Goal: Information Seeking & Learning: Learn about a topic

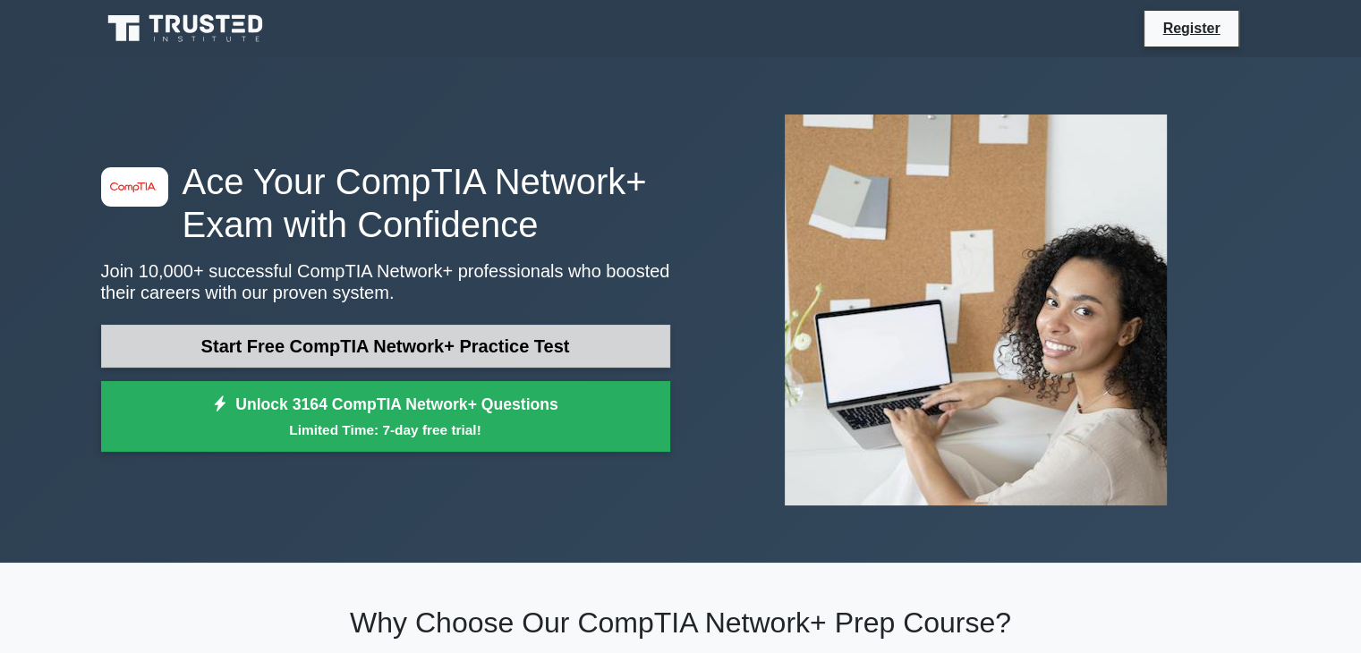
click at [400, 343] on link "Start Free CompTIA Network+ Practice Test" at bounding box center [385, 346] width 569 height 43
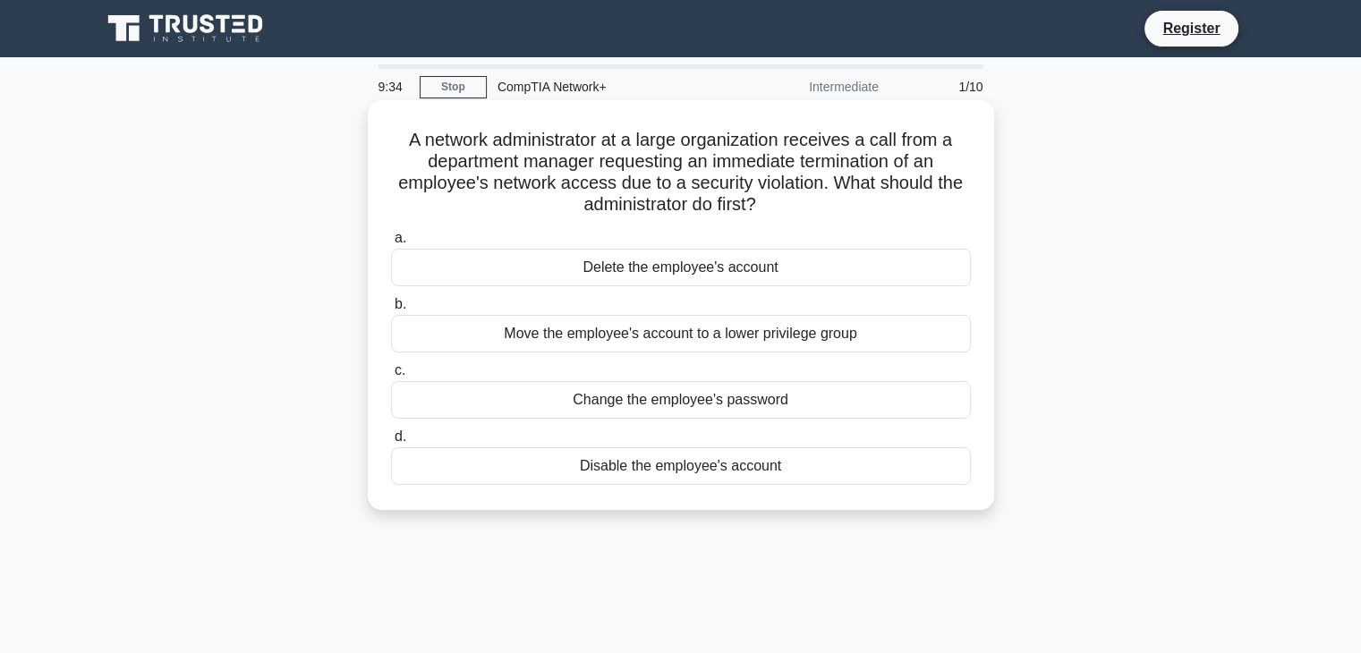
click at [810, 346] on div "Move the employee's account to a lower privilege group" at bounding box center [681, 334] width 580 height 38
click at [391, 310] on input "b. Move the employee's account to a lower privilege group" at bounding box center [391, 305] width 0 height 12
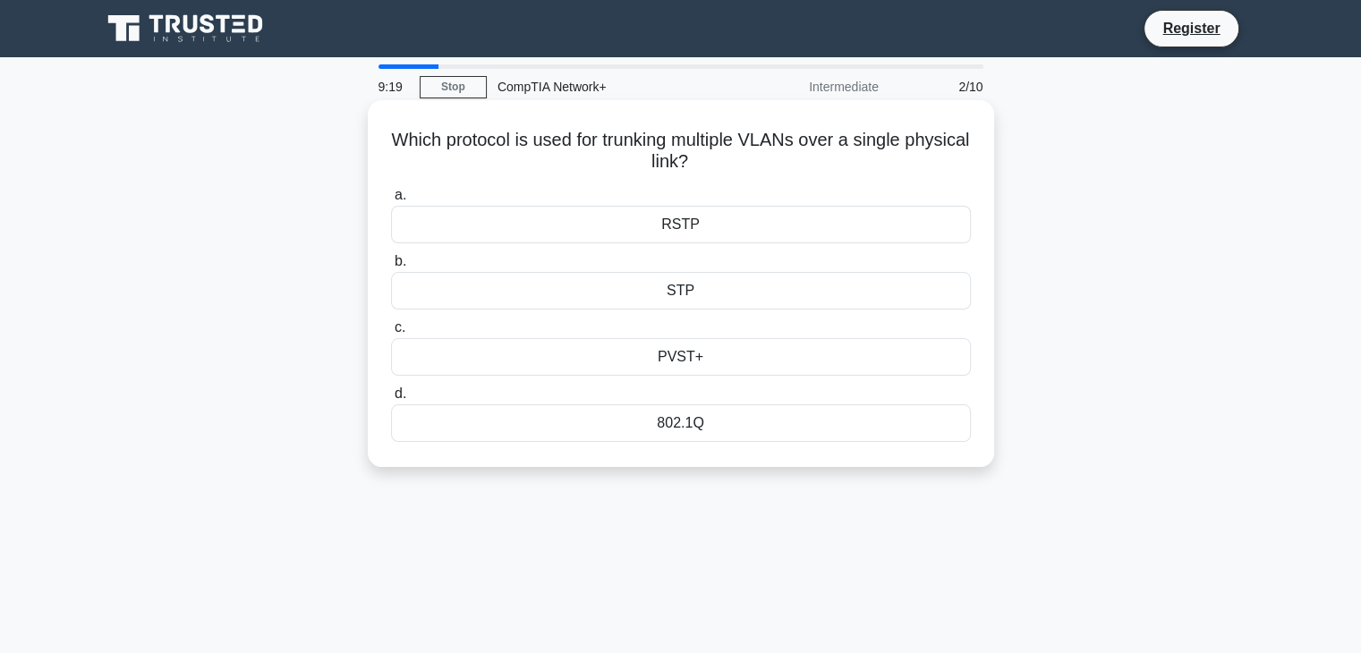
click at [682, 362] on div "PVST+" at bounding box center [681, 357] width 580 height 38
click at [391, 334] on input "c. PVST+" at bounding box center [391, 328] width 0 height 12
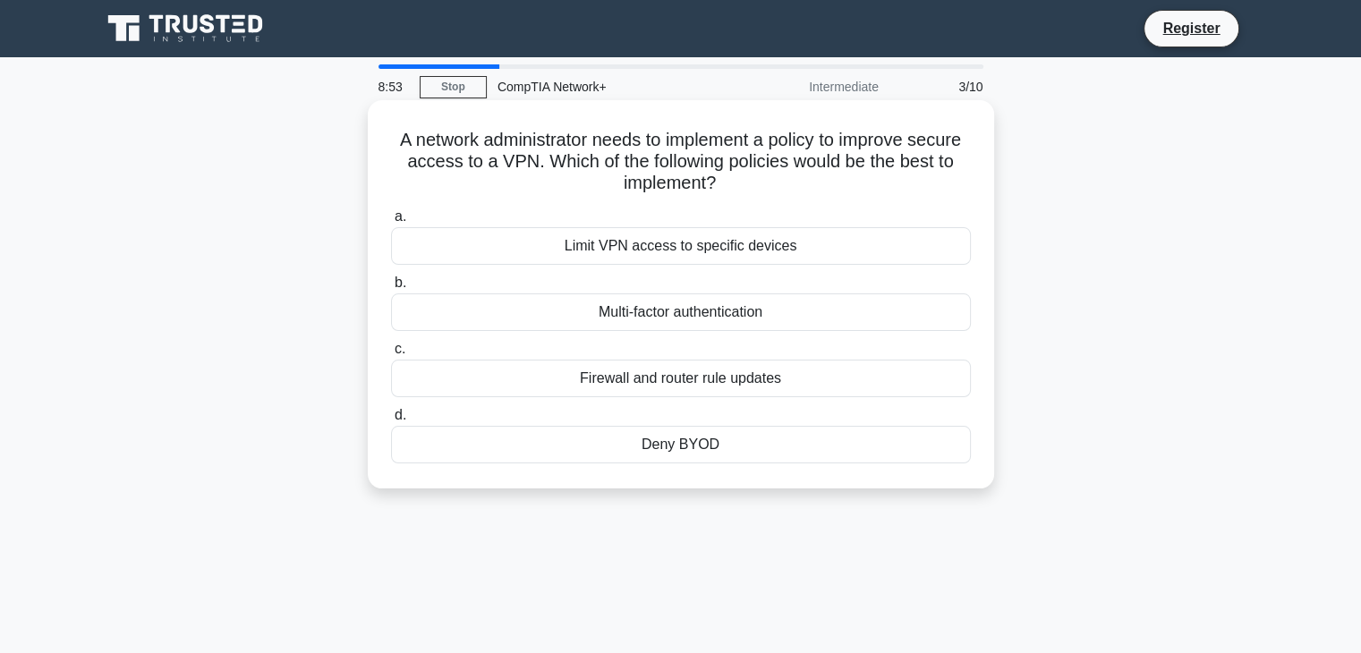
click at [671, 454] on div "Deny BYOD" at bounding box center [681, 445] width 580 height 38
click at [391, 421] on input "d. Deny BYOD" at bounding box center [391, 416] width 0 height 12
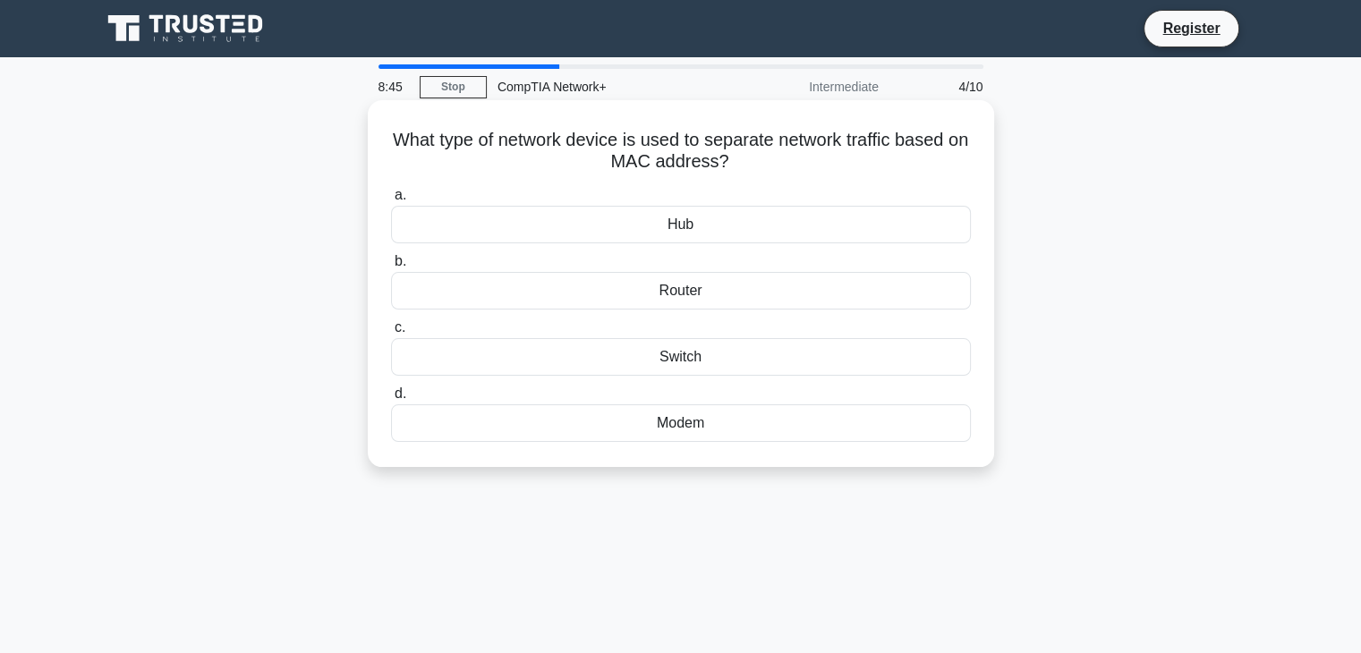
click at [683, 289] on div "Router" at bounding box center [681, 291] width 580 height 38
click at [391, 267] on input "b. Router" at bounding box center [391, 262] width 0 height 12
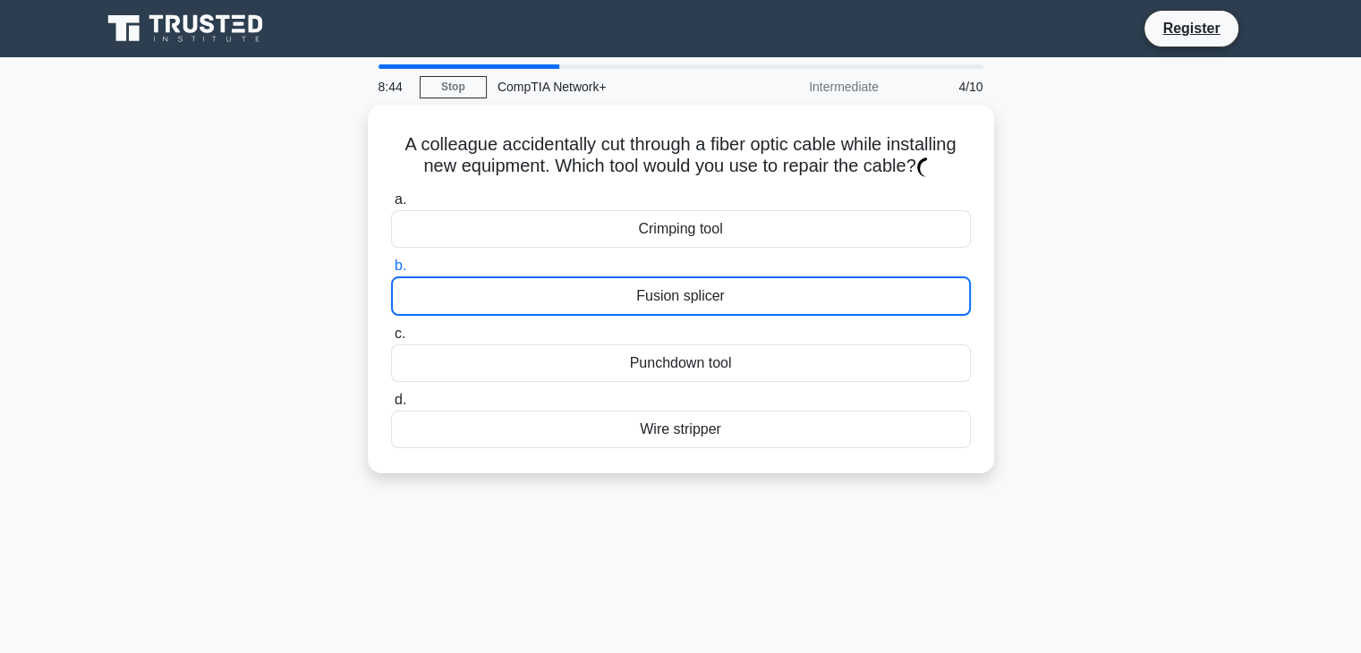
click at [683, 289] on div "Fusion splicer" at bounding box center [681, 295] width 580 height 39
click at [391, 272] on input "b. Fusion splicer" at bounding box center [391, 266] width 0 height 12
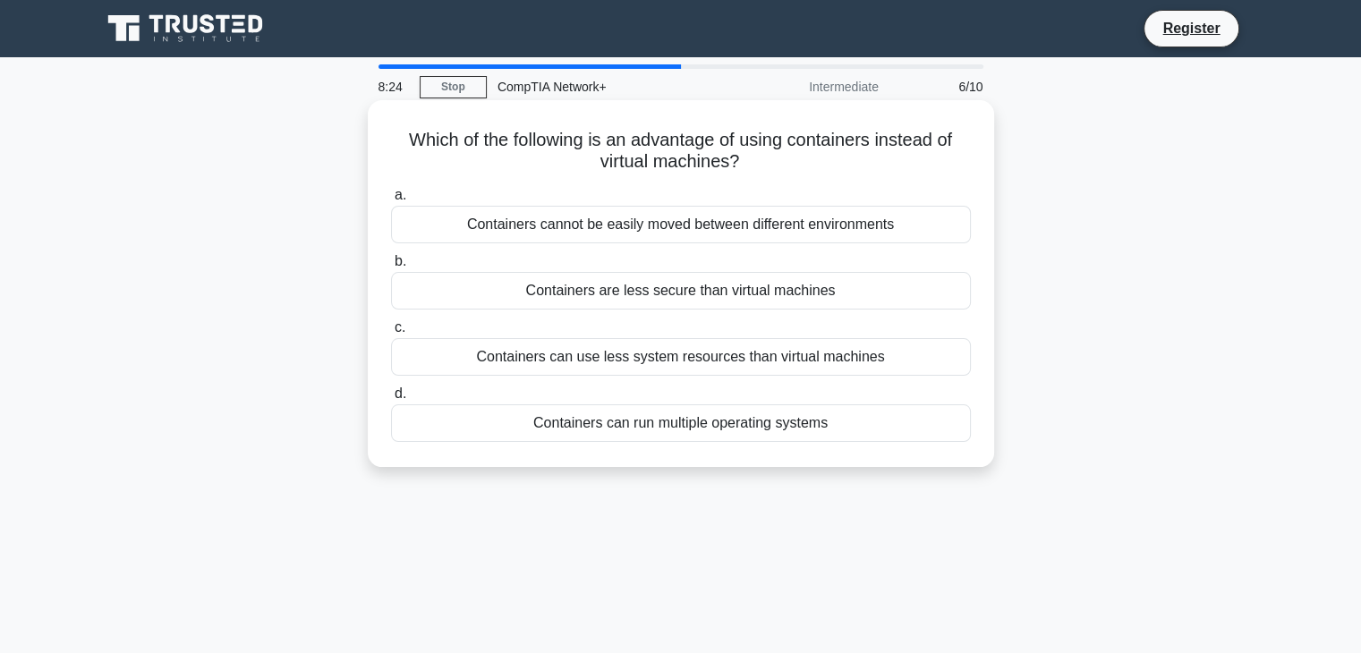
click at [687, 362] on div "Containers can use less system resources than virtual machines" at bounding box center [681, 357] width 580 height 38
click at [391, 334] on input "c. Containers can use less system resources than virtual machines" at bounding box center [391, 328] width 0 height 12
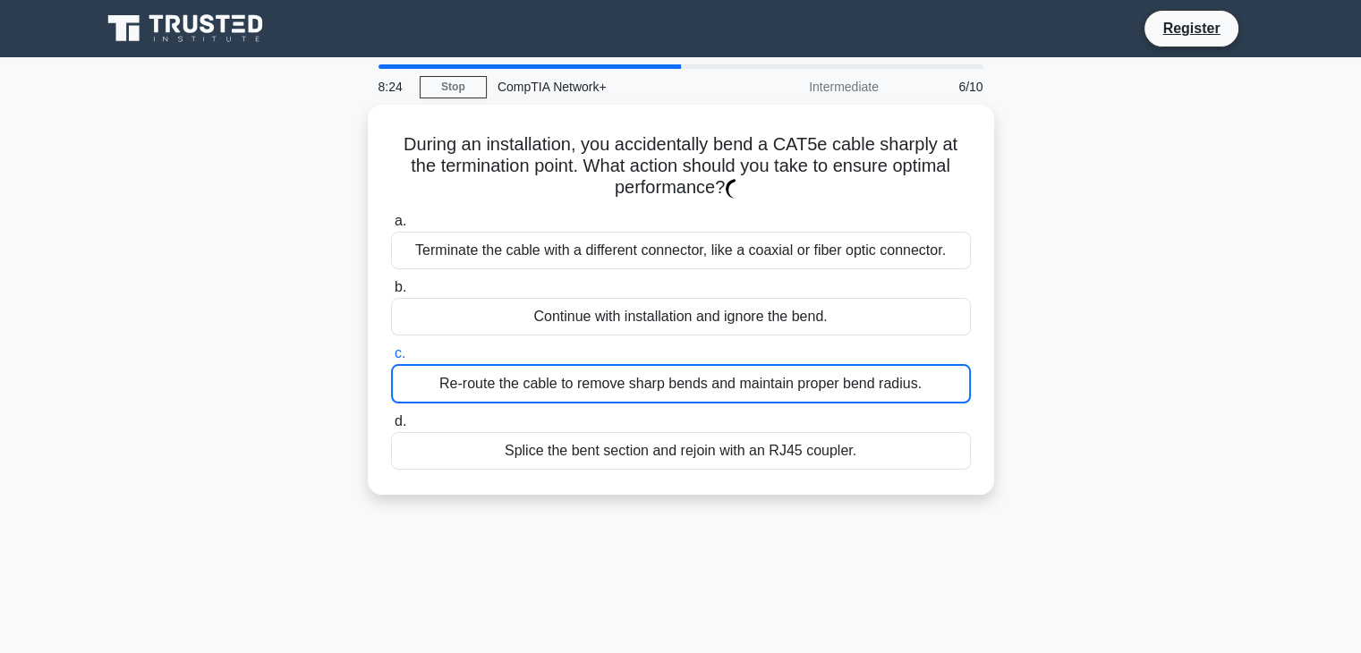
click at [687, 362] on label "c. Re-route the cable to remove sharp bends and maintain proper bend radius." at bounding box center [681, 373] width 580 height 61
click at [391, 360] on input "c. Re-route the cable to remove sharp bends and maintain proper bend radius." at bounding box center [391, 354] width 0 height 12
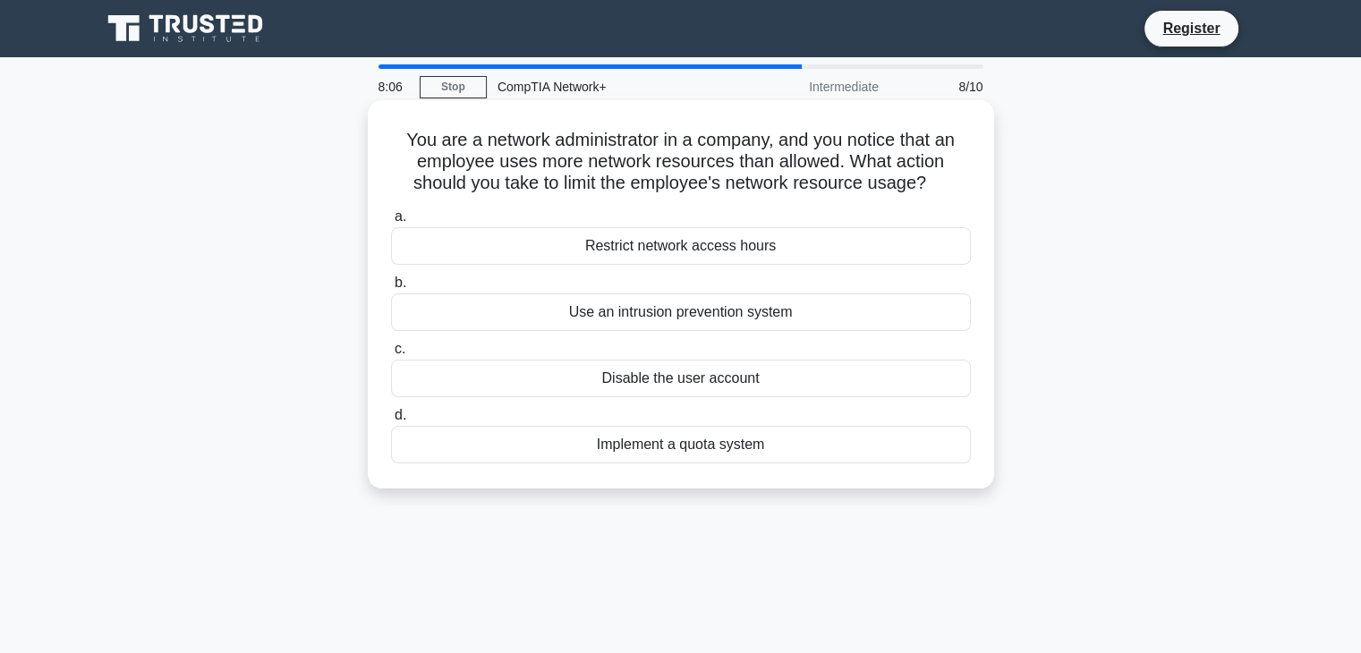
click at [666, 318] on div "Use an intrusion prevention system" at bounding box center [681, 312] width 580 height 38
click at [391, 289] on input "b. Use an intrusion prevention system" at bounding box center [391, 283] width 0 height 12
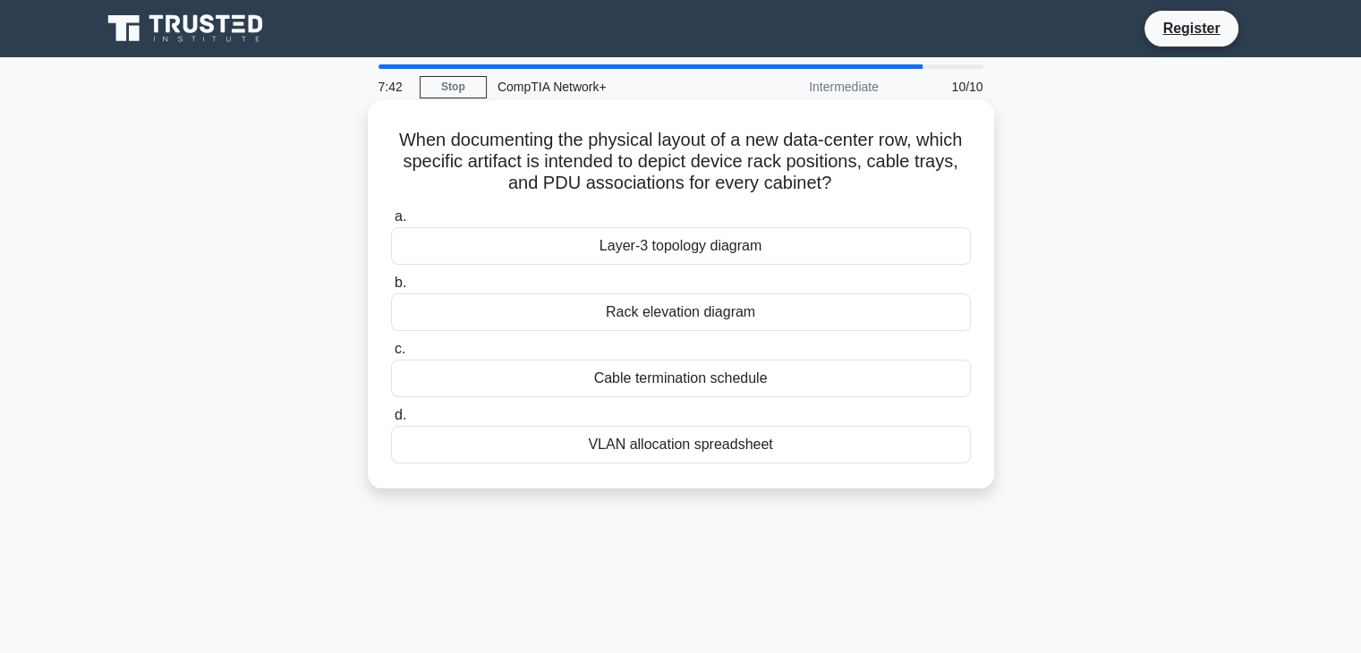
click at [718, 445] on div "VLAN allocation spreadsheet" at bounding box center [681, 445] width 580 height 38
click at [391, 421] on input "d. VLAN allocation spreadsheet" at bounding box center [391, 416] width 0 height 12
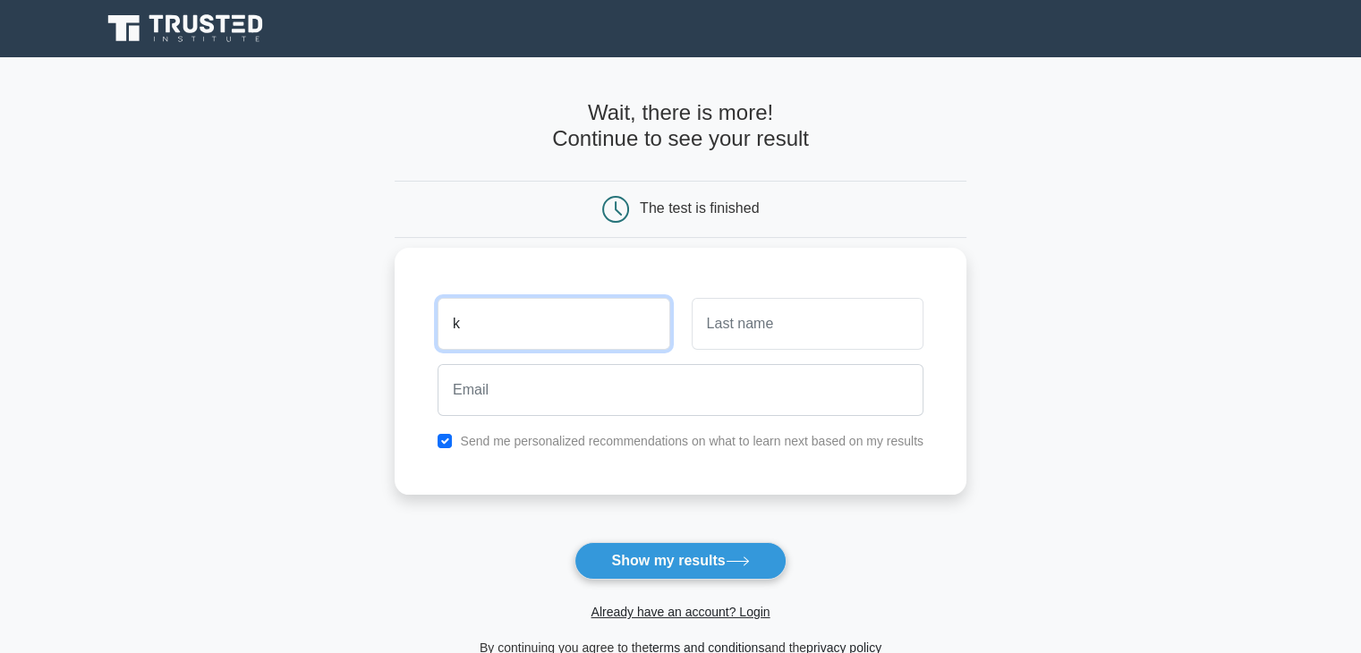
click at [536, 309] on input "k" at bounding box center [553, 324] width 232 height 52
type input "[GEOGRAPHIC_DATA]"
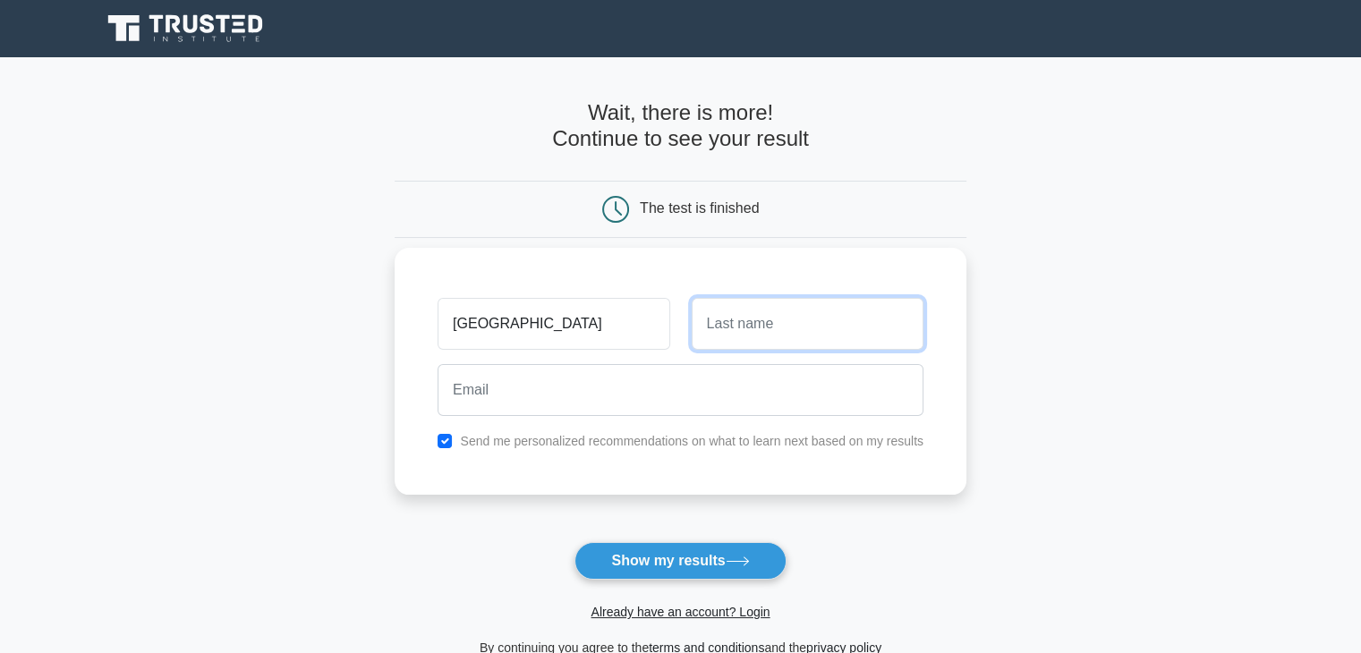
click at [753, 312] on input "text" at bounding box center [807, 324] width 232 height 52
type input "Motlana"
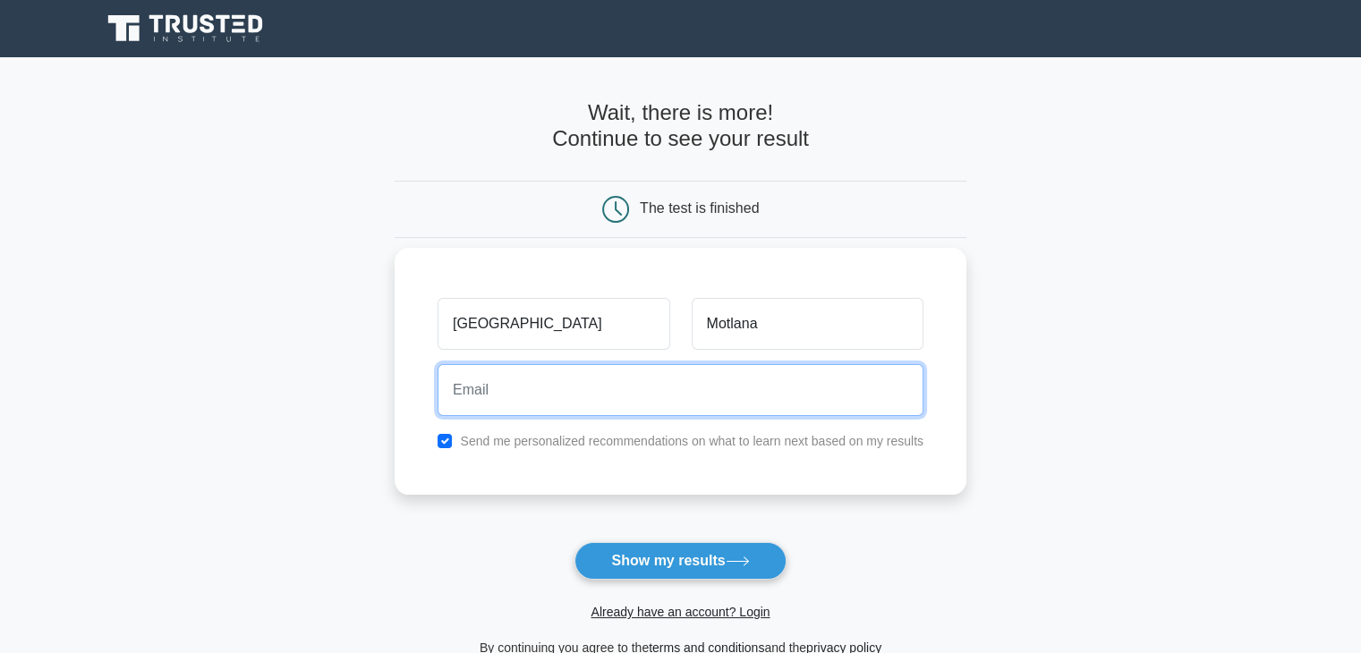
click at [722, 400] on input "email" at bounding box center [680, 390] width 486 height 52
type input "kgaogelomotlana47@gmail.com"
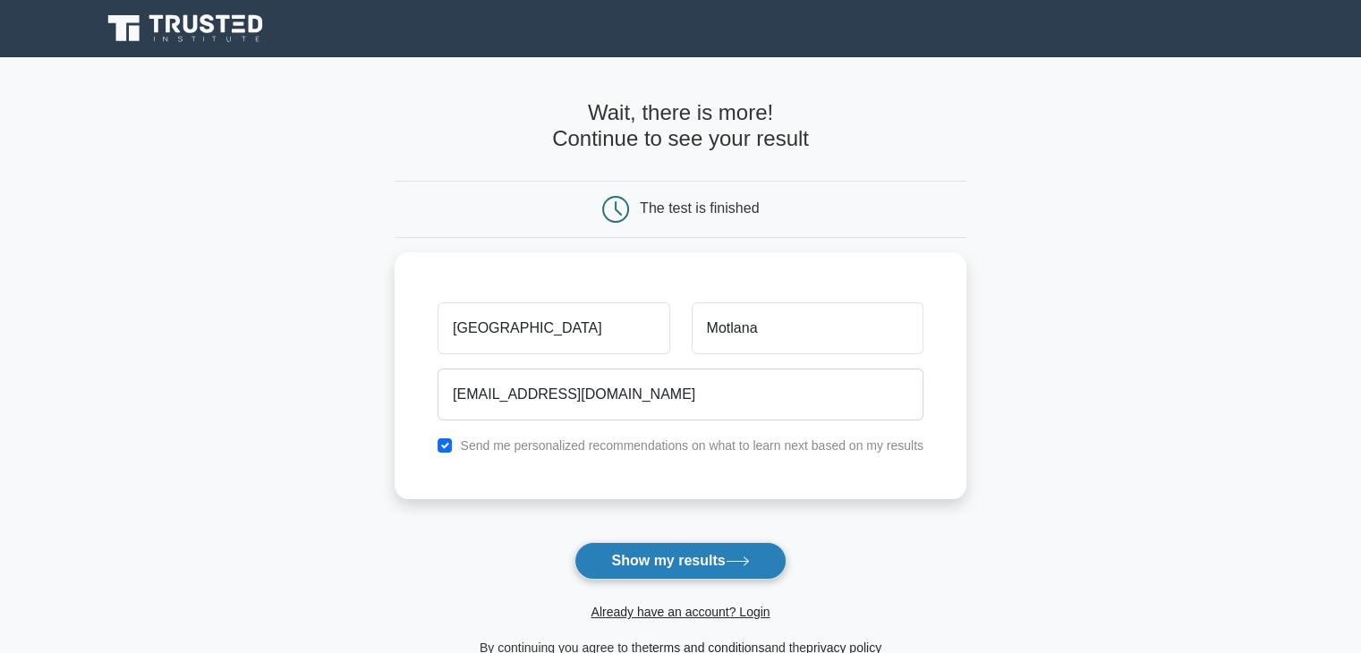
click at [657, 559] on button "Show my results" at bounding box center [679, 561] width 211 height 38
click at [657, 559] on form "Wait, there is more! Continue to see your result The test is finished Kgaogelo" at bounding box center [680, 379] width 572 height 558
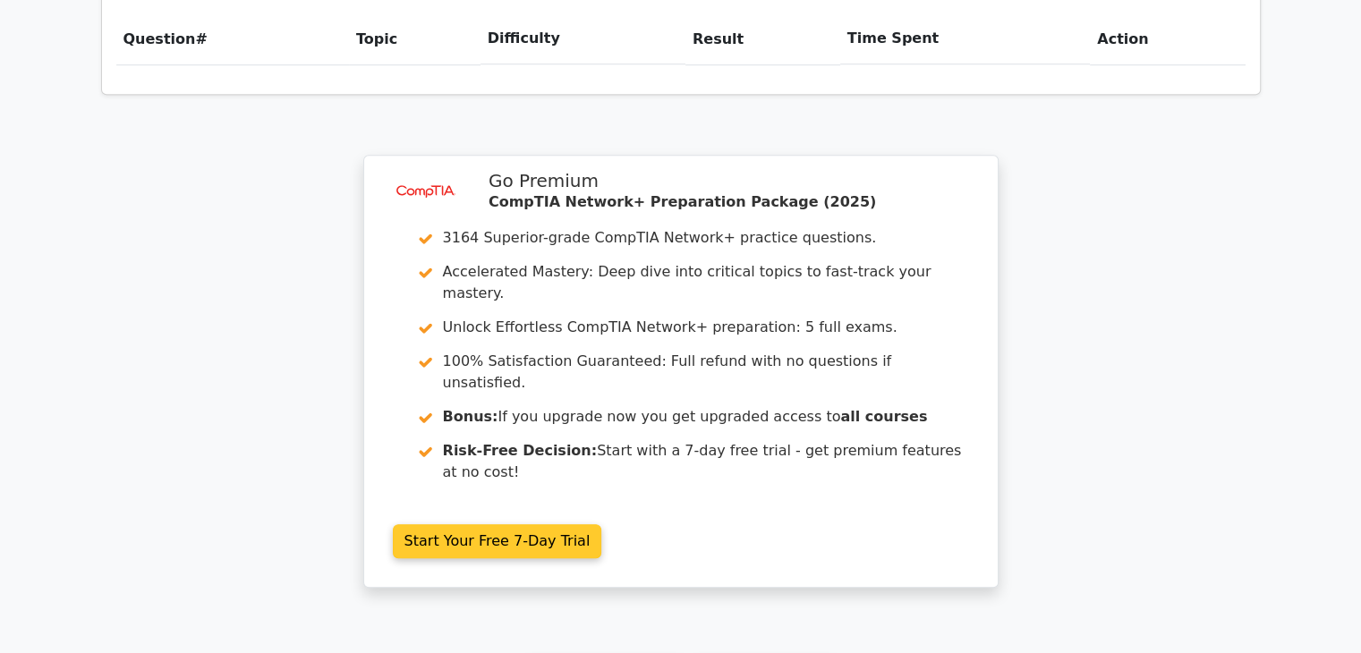
scroll to position [1289, 0]
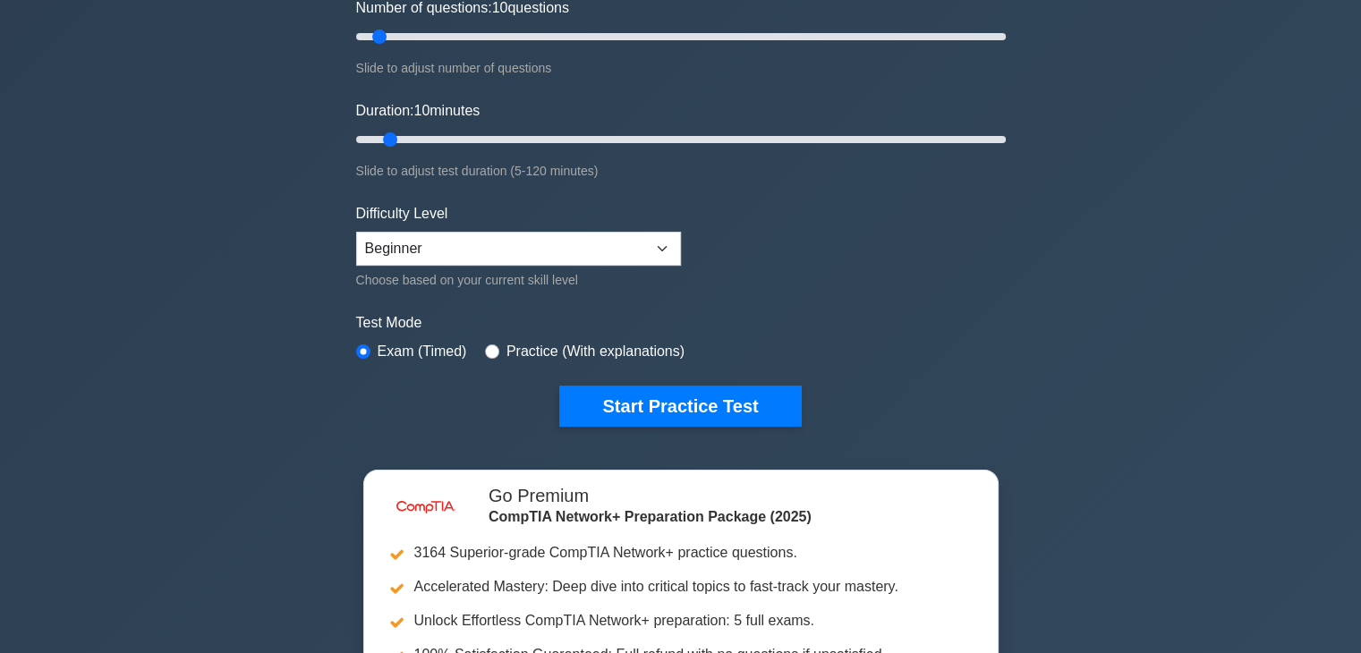
scroll to position [447, 0]
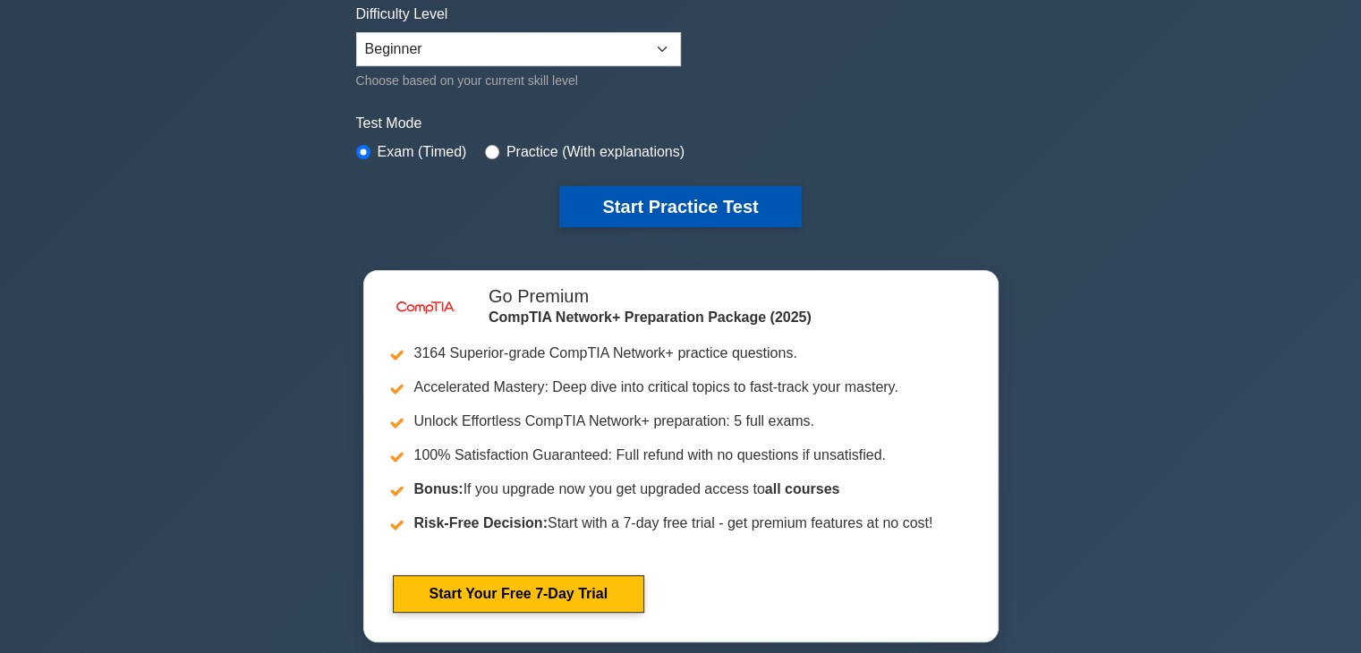
click at [599, 209] on button "Start Practice Test" at bounding box center [680, 206] width 242 height 41
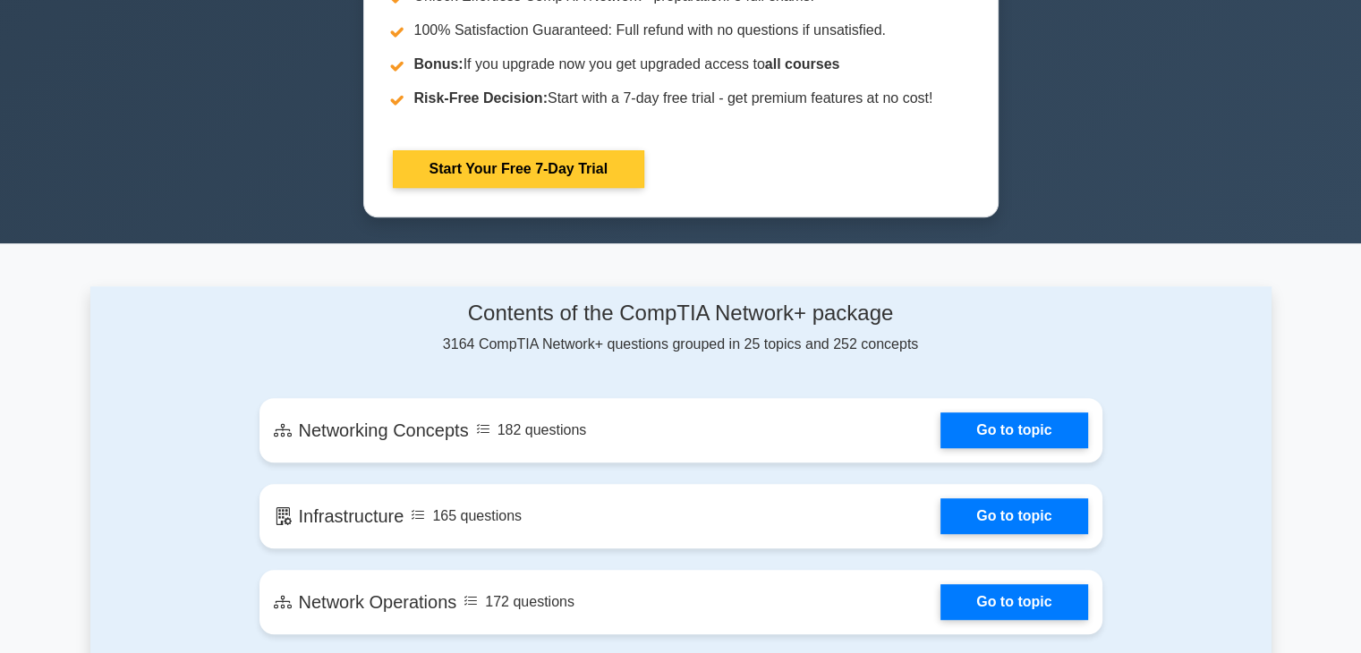
scroll to position [895, 0]
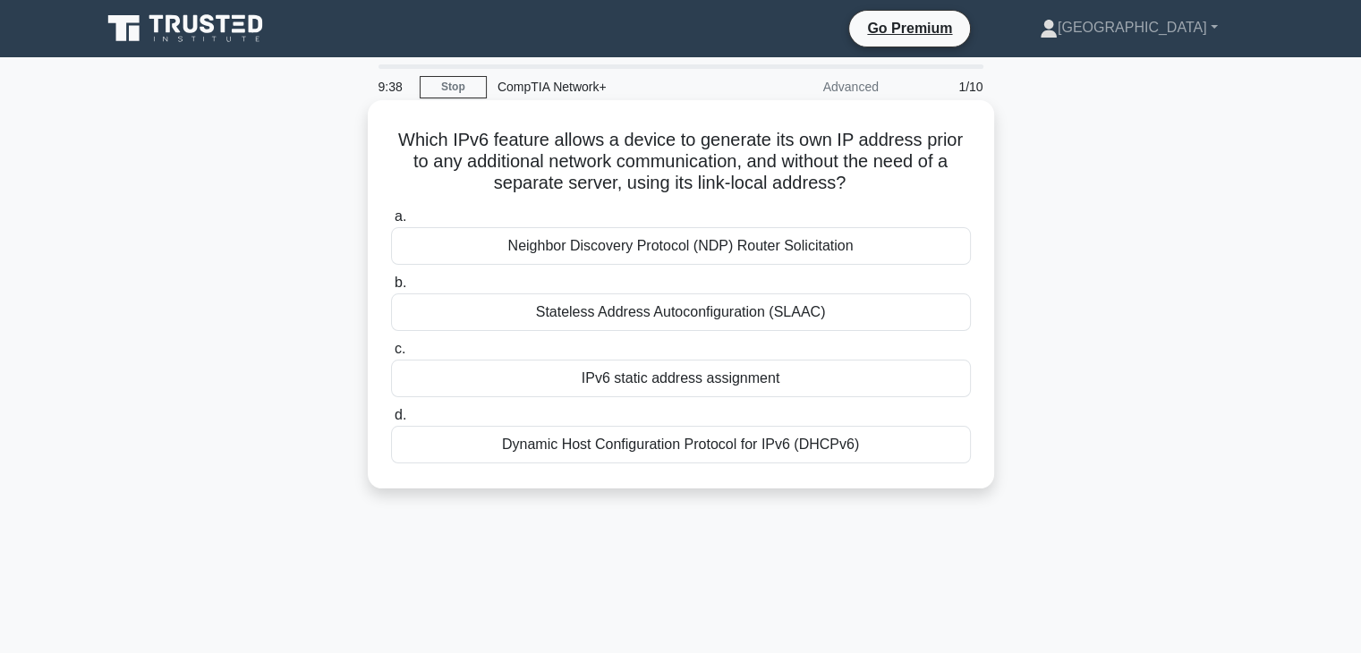
click at [611, 310] on div "Stateless Address Autoconfiguration (SLAAC)" at bounding box center [681, 312] width 580 height 38
click at [391, 289] on input "b. Stateless Address Autoconfiguration (SLAAC)" at bounding box center [391, 283] width 0 height 12
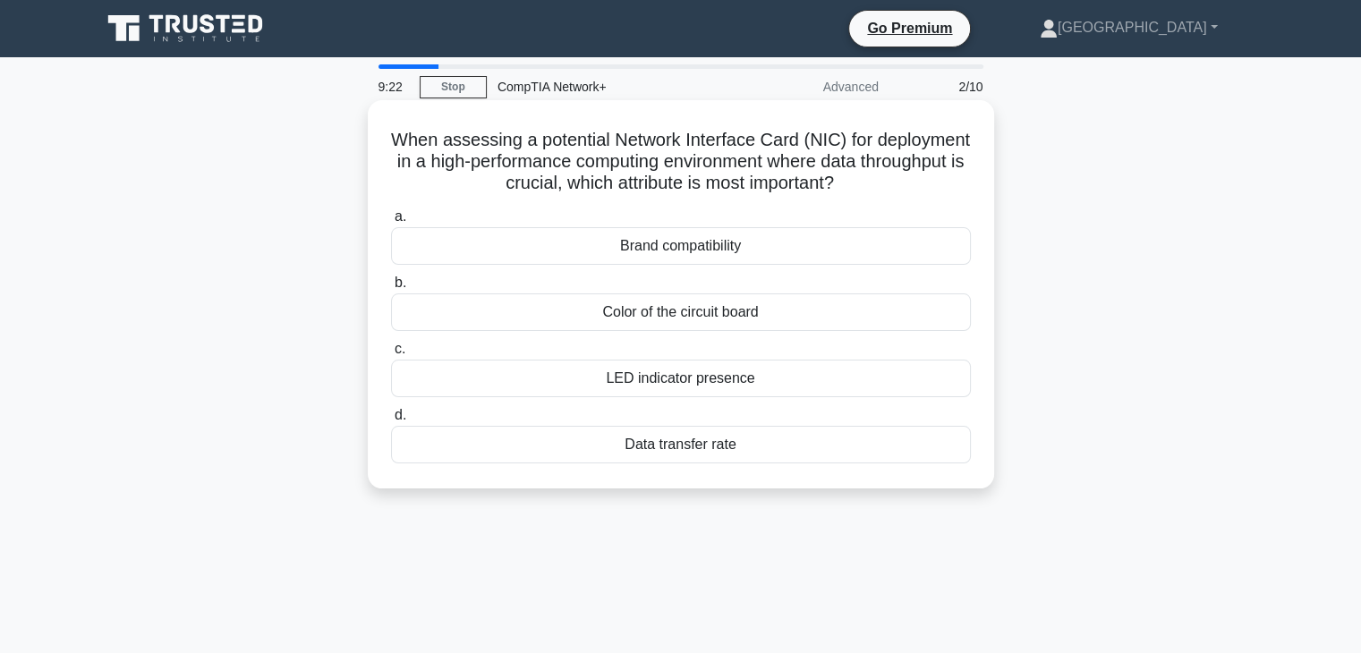
click at [681, 249] on div "Brand compatibility" at bounding box center [681, 246] width 580 height 38
click at [391, 223] on input "a. Brand compatibility" at bounding box center [391, 217] width 0 height 12
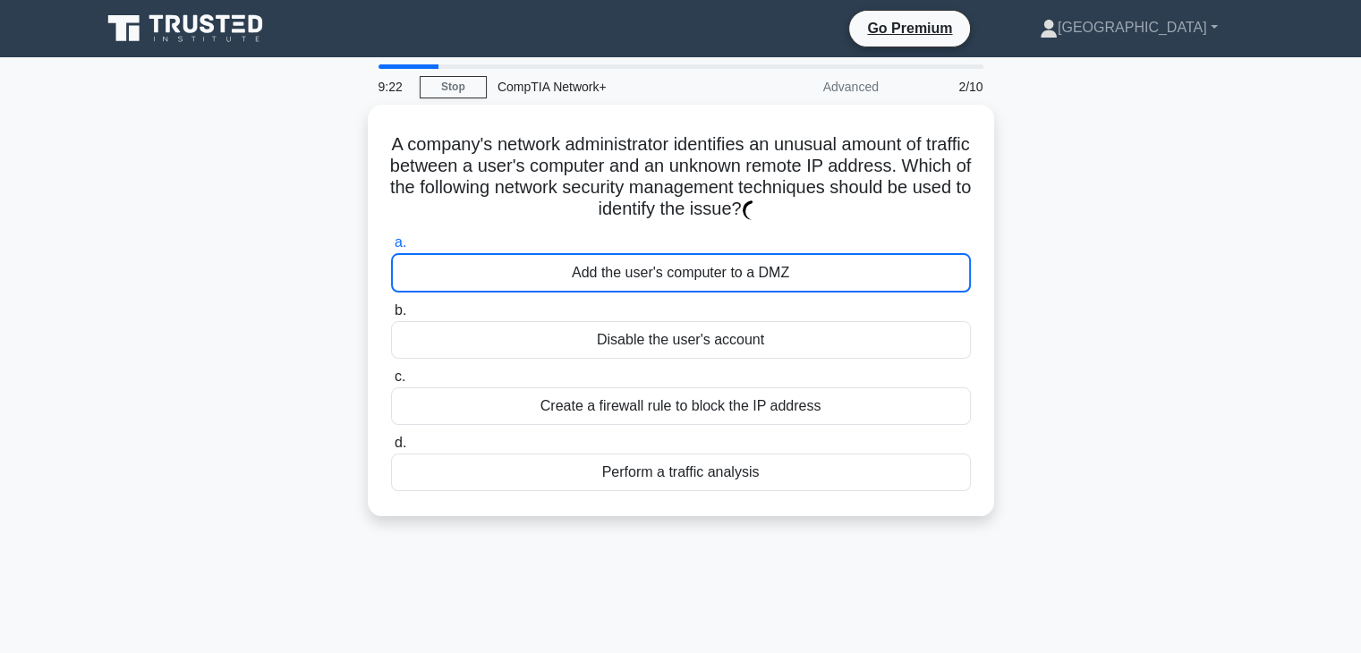
click at [681, 249] on label "a. Add the user's computer to a DMZ" at bounding box center [681, 262] width 580 height 61
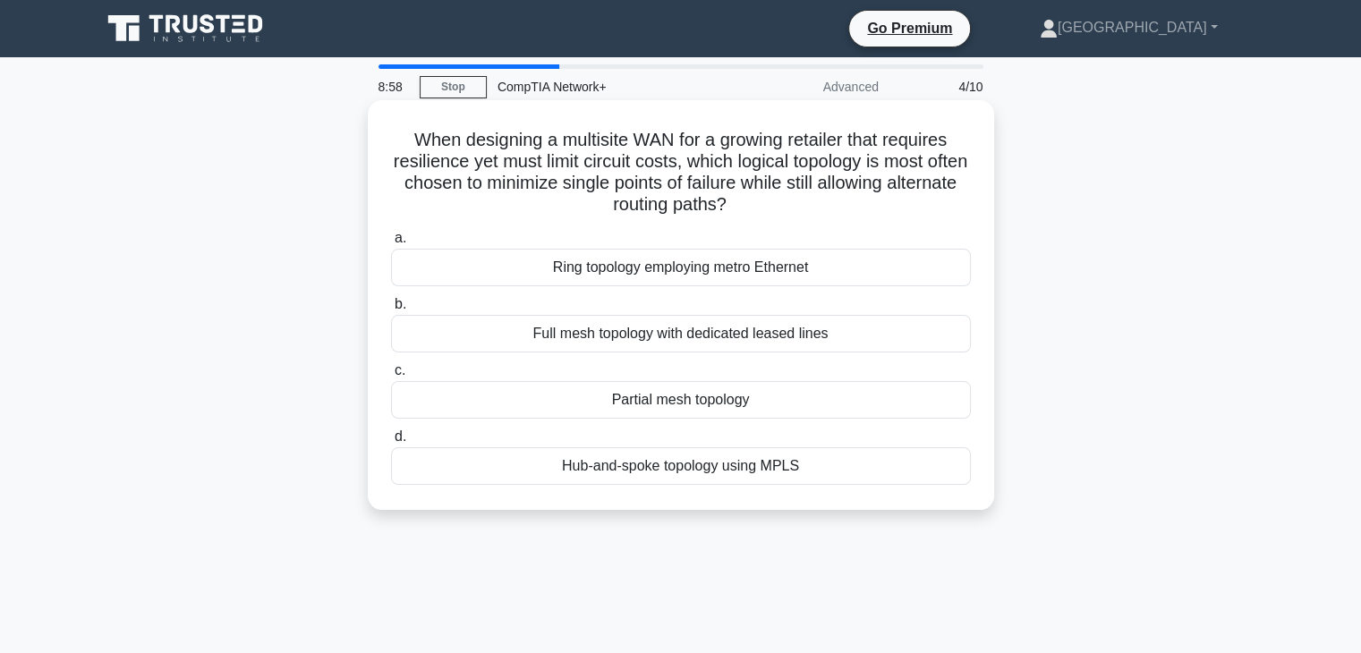
click at [680, 405] on div "Partial mesh topology" at bounding box center [681, 400] width 580 height 38
click at [391, 377] on input "c. Partial mesh topology" at bounding box center [391, 371] width 0 height 12
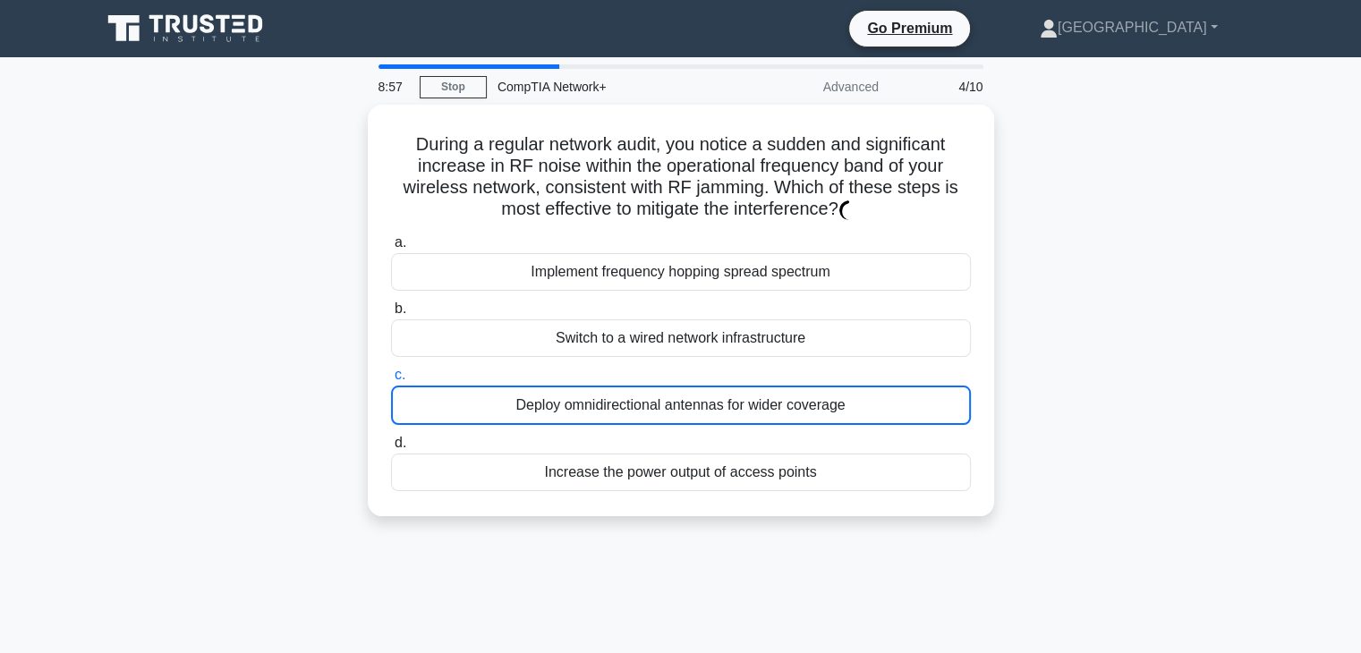
click at [680, 405] on div "Deploy omnidirectional antennas for wider coverage" at bounding box center [681, 405] width 580 height 39
click at [391, 381] on input "c. Deploy omnidirectional antennas for wider coverage" at bounding box center [391, 375] width 0 height 12
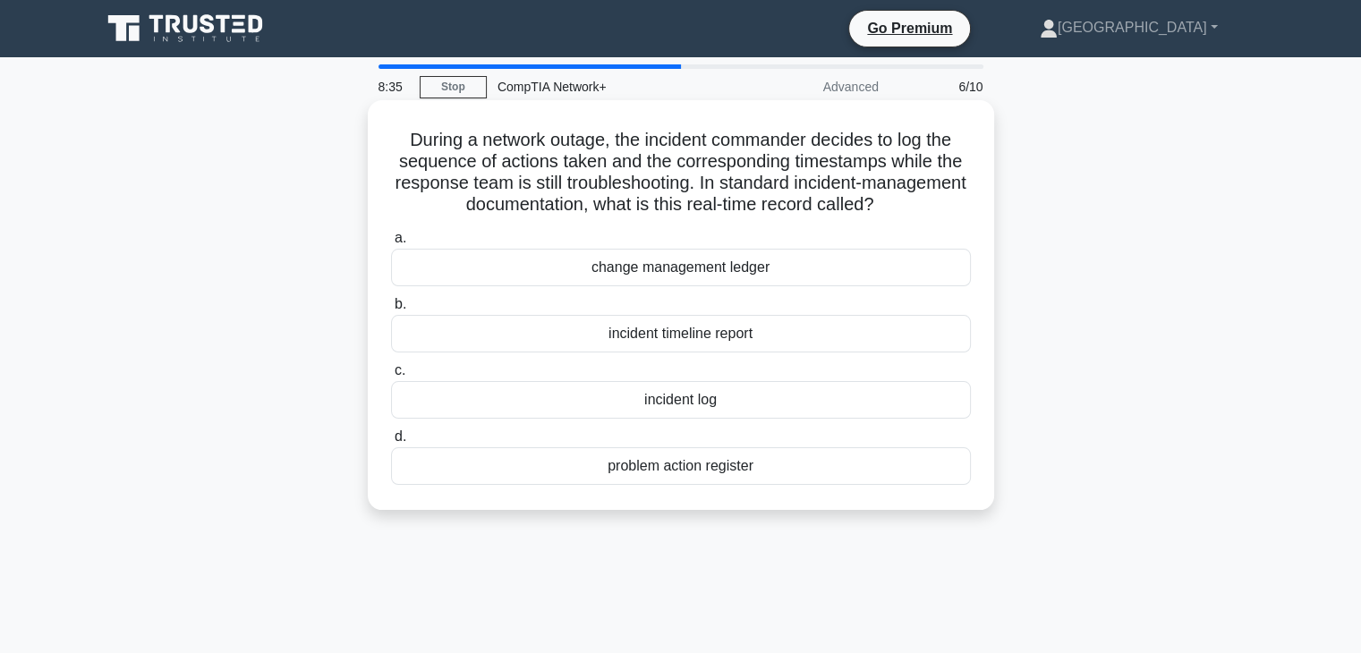
click at [708, 266] on div "change management ledger" at bounding box center [681, 268] width 580 height 38
click at [391, 244] on input "a. change management ledger" at bounding box center [391, 239] width 0 height 12
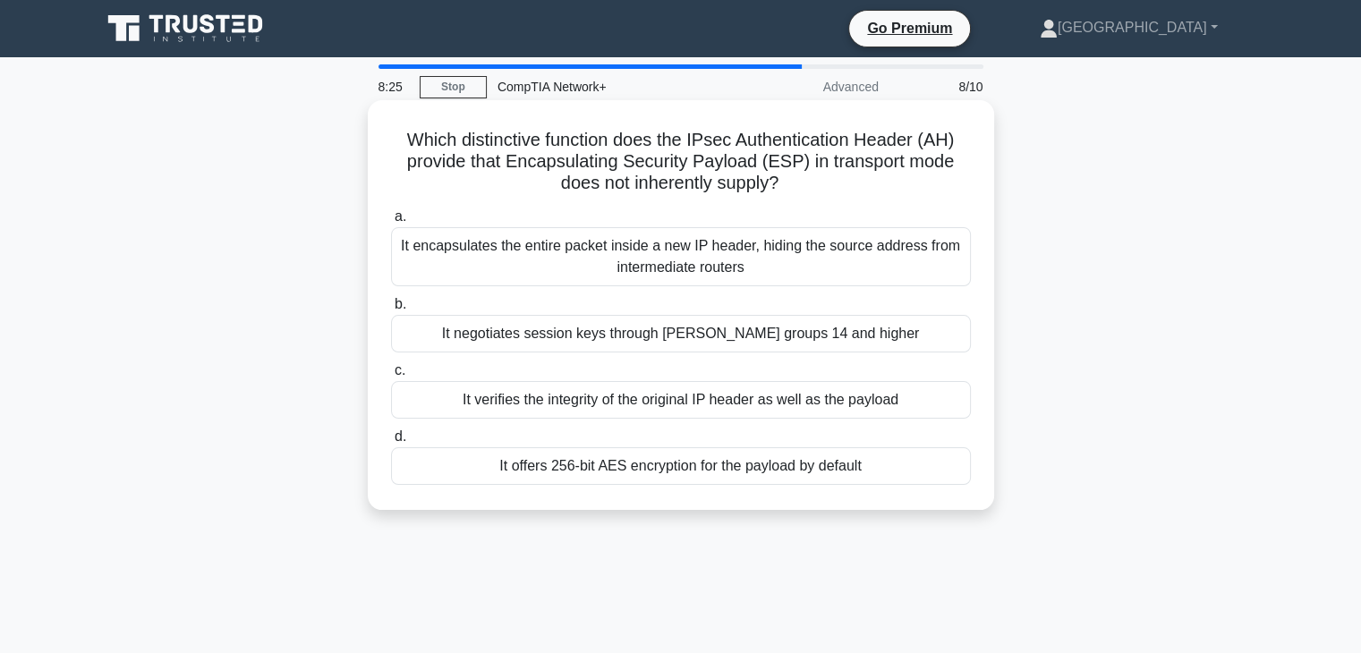
click at [685, 402] on div "It verifies the integrity of the original IP header as well as the payload" at bounding box center [681, 400] width 580 height 38
click at [391, 377] on input "c. It verifies the integrity of the original IP header as well as the payload" at bounding box center [391, 371] width 0 height 12
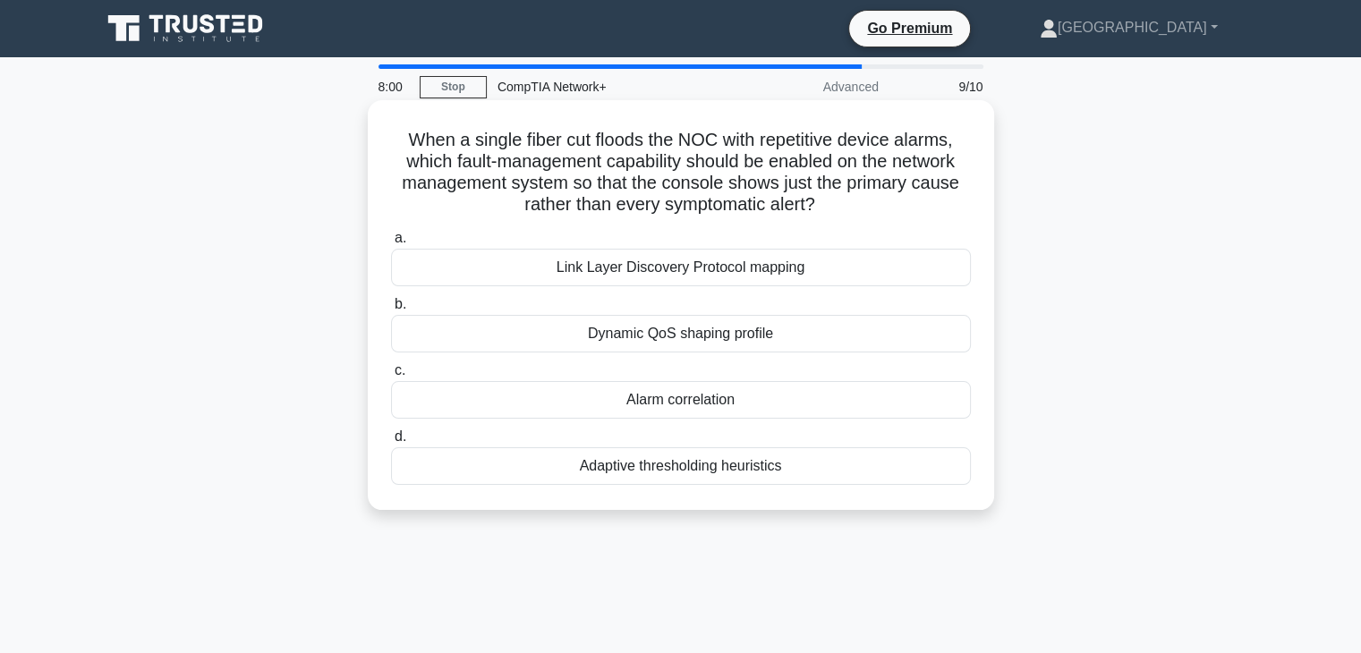
click at [742, 269] on div "Link Layer Discovery Protocol mapping" at bounding box center [681, 268] width 580 height 38
click at [391, 244] on input "a. Link Layer Discovery Protocol mapping" at bounding box center [391, 239] width 0 height 12
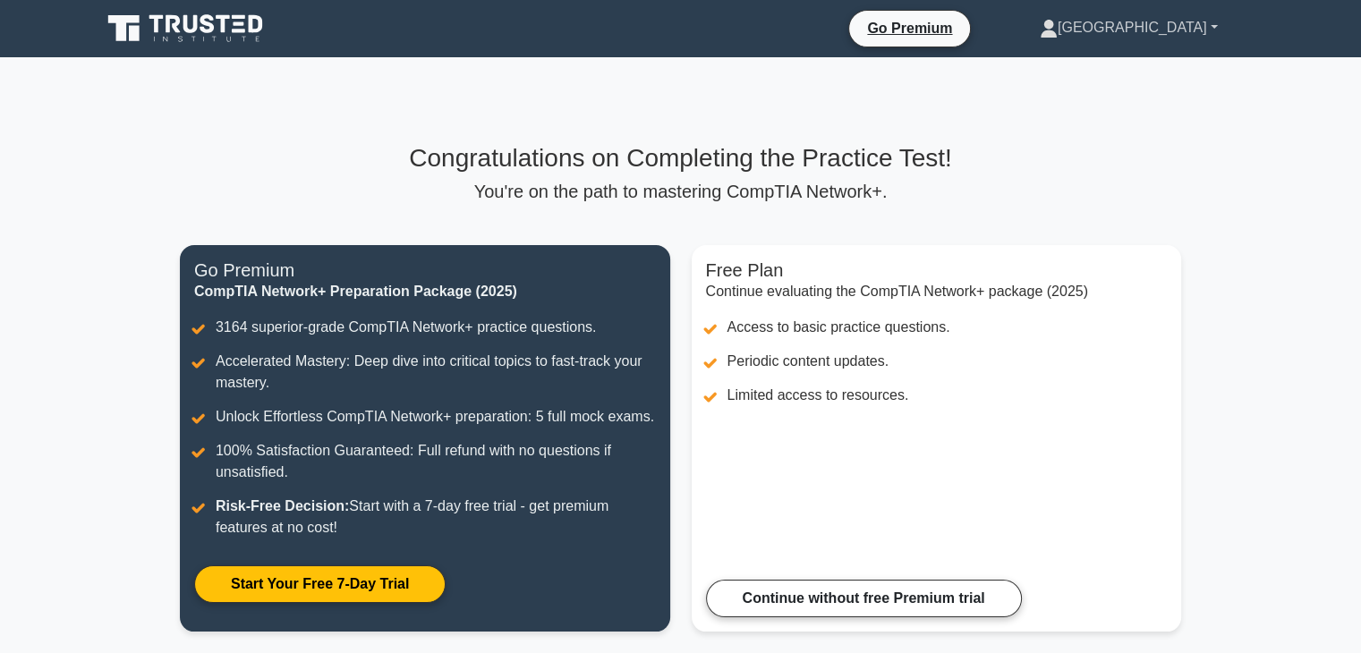
click at [1154, 27] on link "[GEOGRAPHIC_DATA]" at bounding box center [1128, 28] width 264 height 36
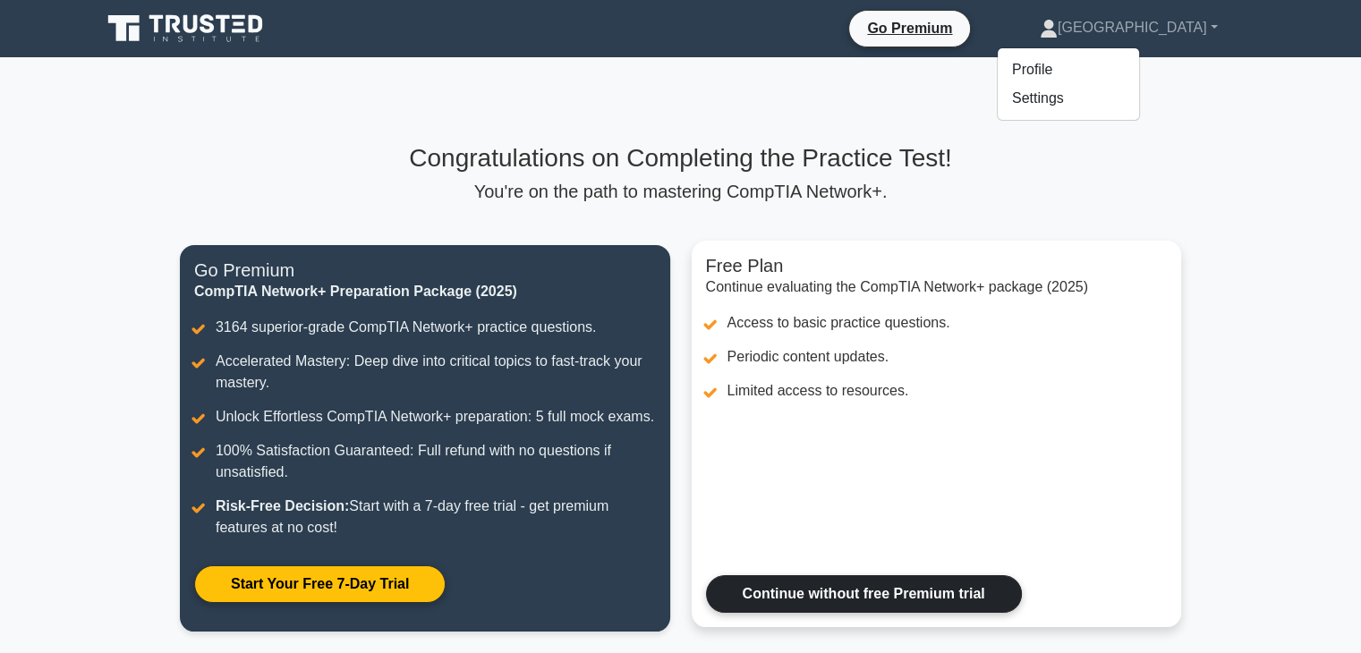
click at [886, 602] on link "Continue without free Premium trial" at bounding box center [864, 594] width 316 height 38
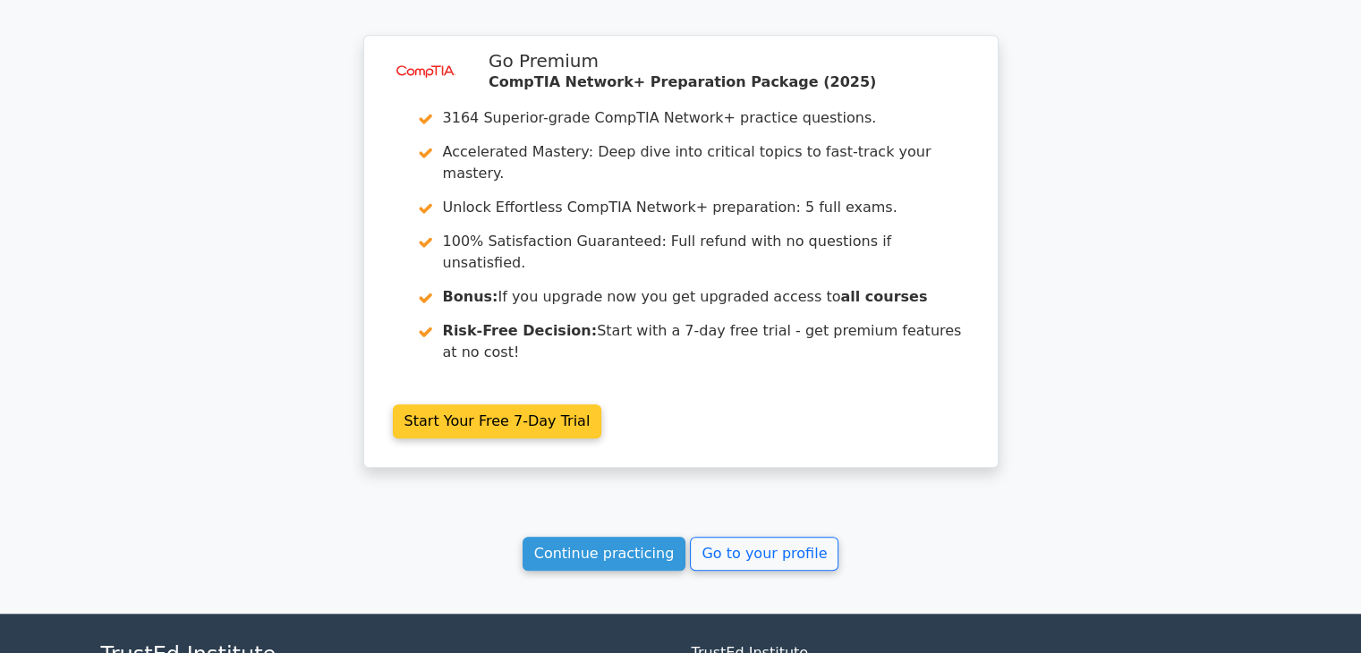
scroll to position [1431, 0]
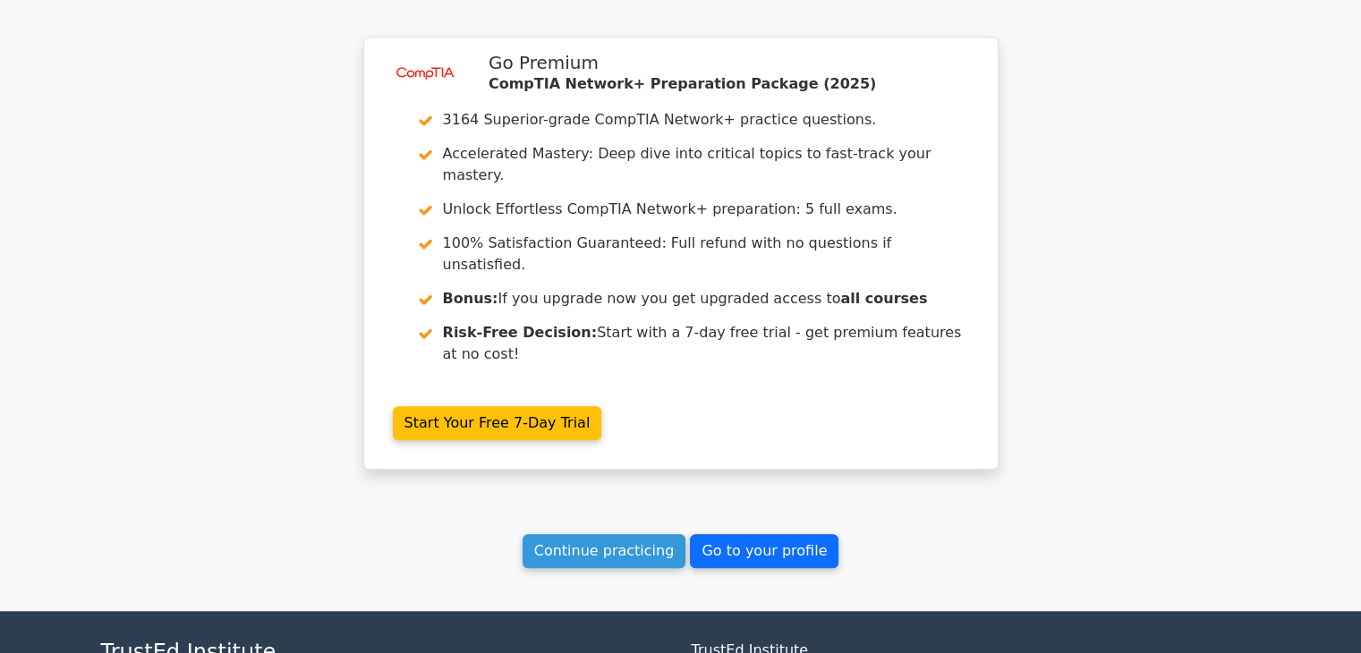
click at [780, 534] on link "Go to your profile" at bounding box center [764, 551] width 148 height 34
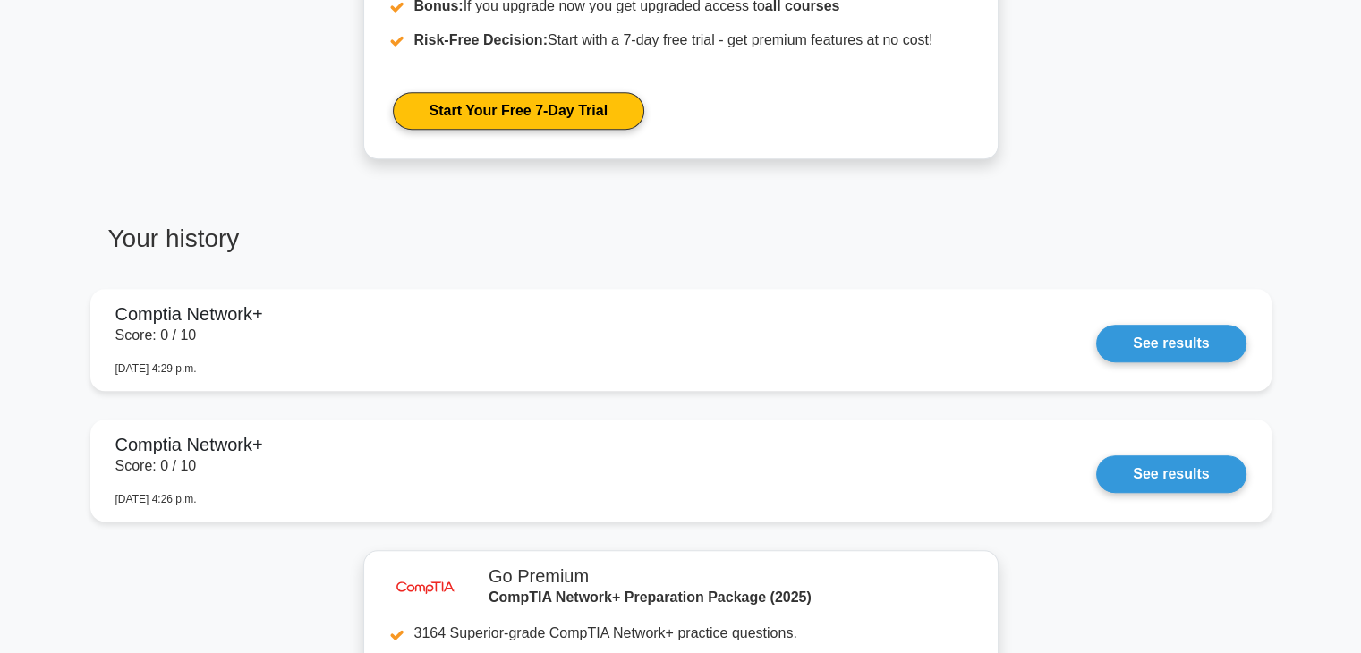
scroll to position [1073, 0]
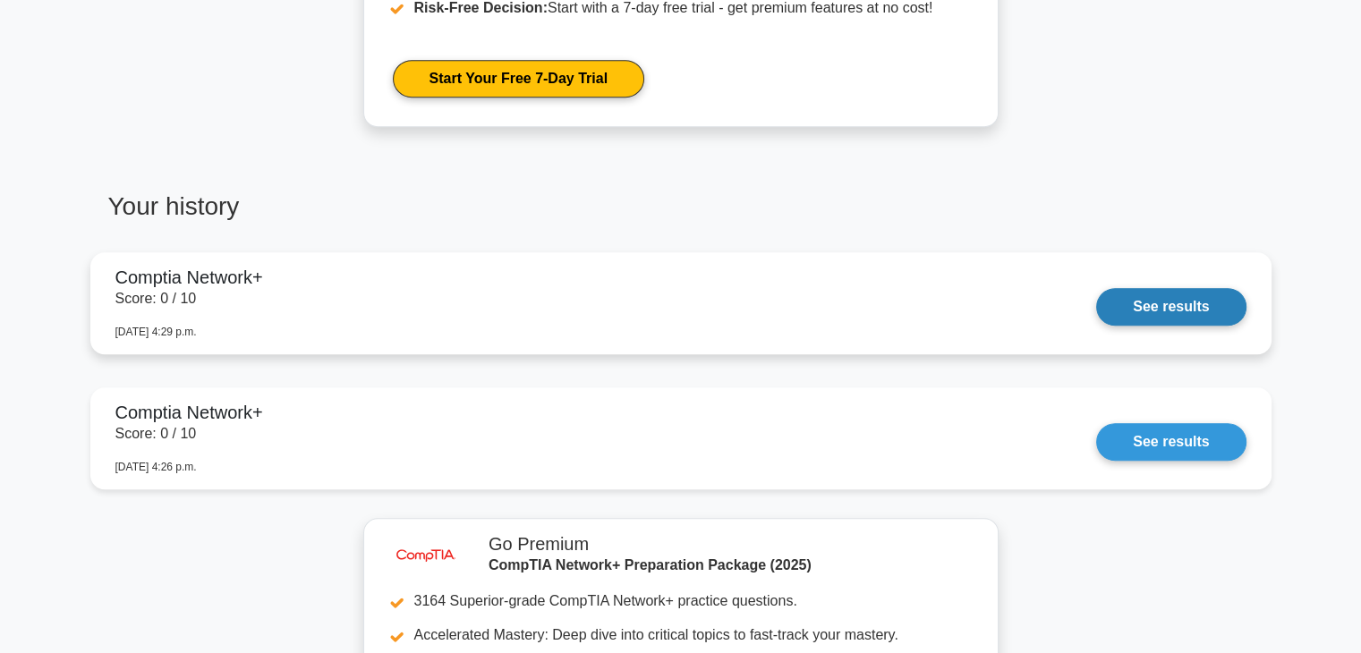
click at [1132, 298] on link "See results" at bounding box center [1170, 307] width 149 height 38
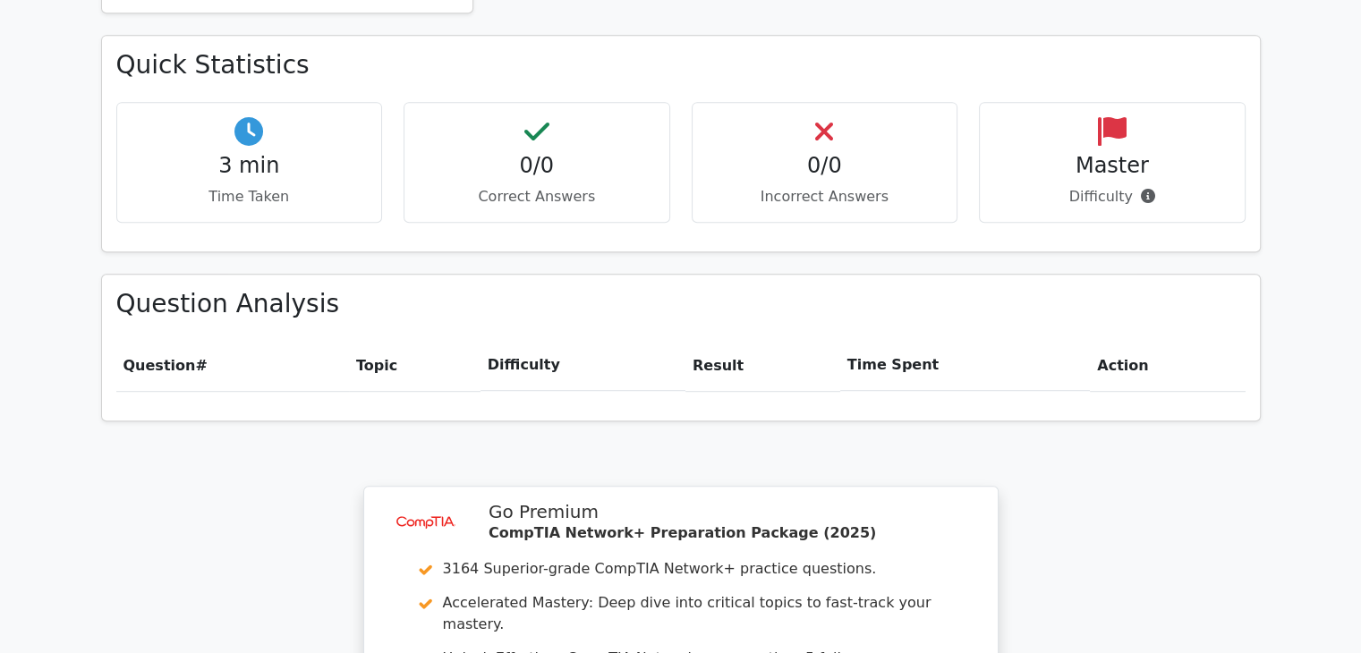
scroll to position [984, 0]
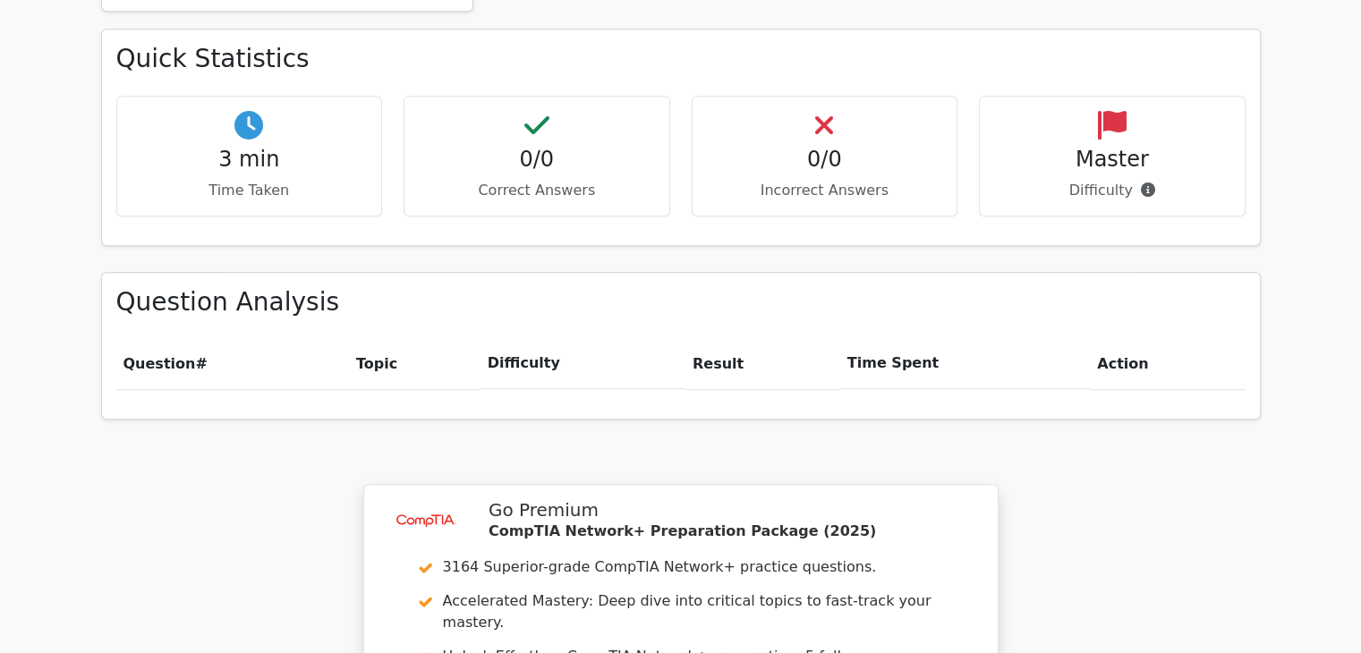
click at [547, 147] on h4 "0/0" at bounding box center [537, 160] width 236 height 26
click at [549, 147] on h4 "0/0" at bounding box center [537, 160] width 236 height 26
click at [825, 180] on p "Incorrect Answers" at bounding box center [825, 190] width 236 height 21
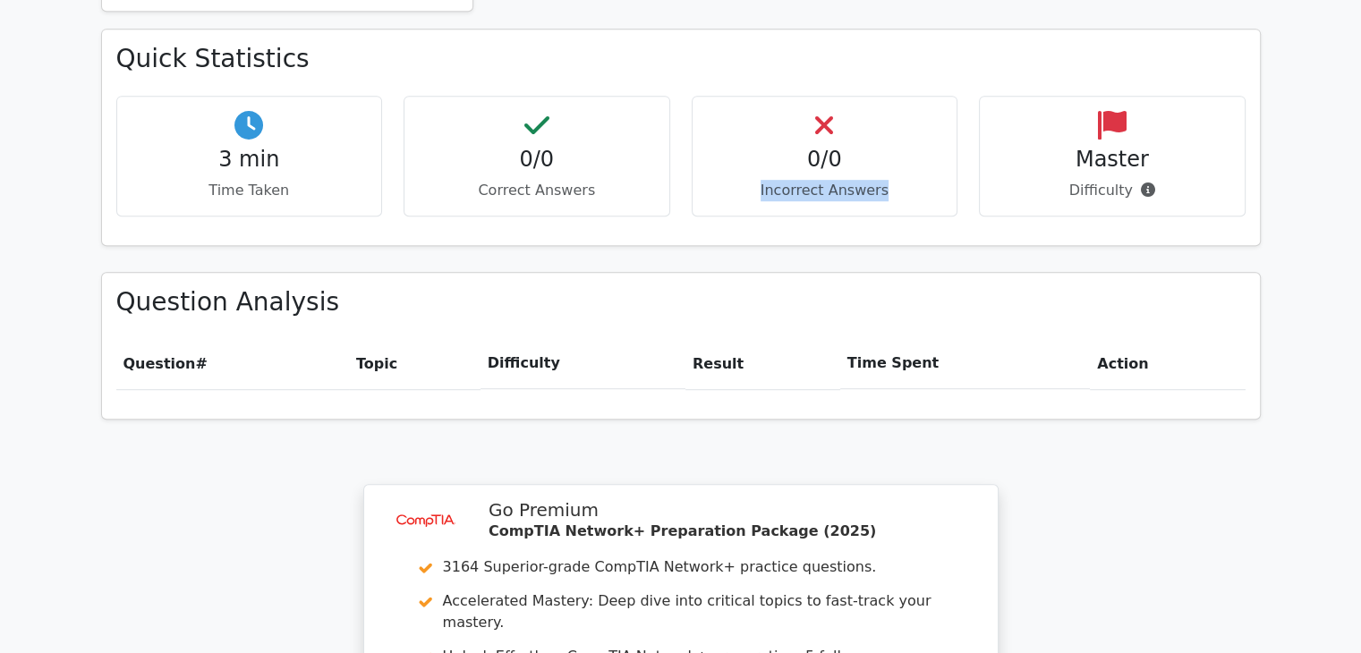
click at [825, 180] on p "Incorrect Answers" at bounding box center [825, 190] width 236 height 21
click at [630, 180] on p "Correct Answers" at bounding box center [537, 190] width 236 height 21
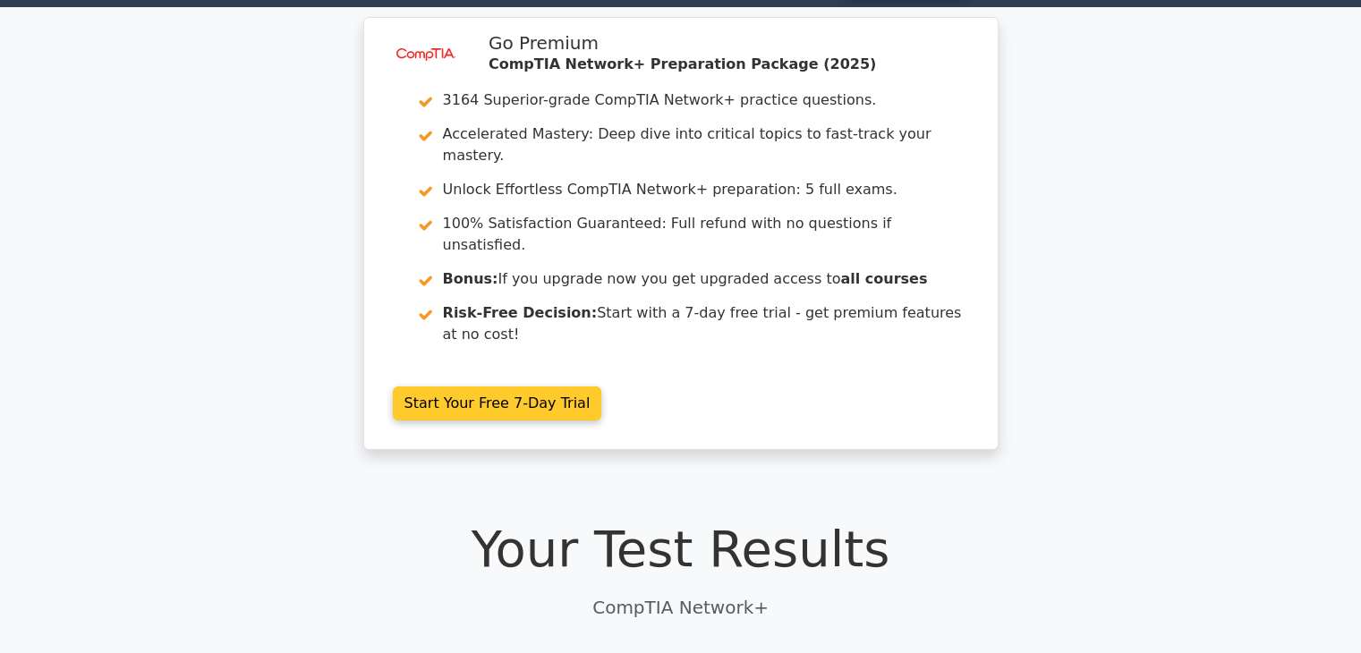
scroll to position [0, 0]
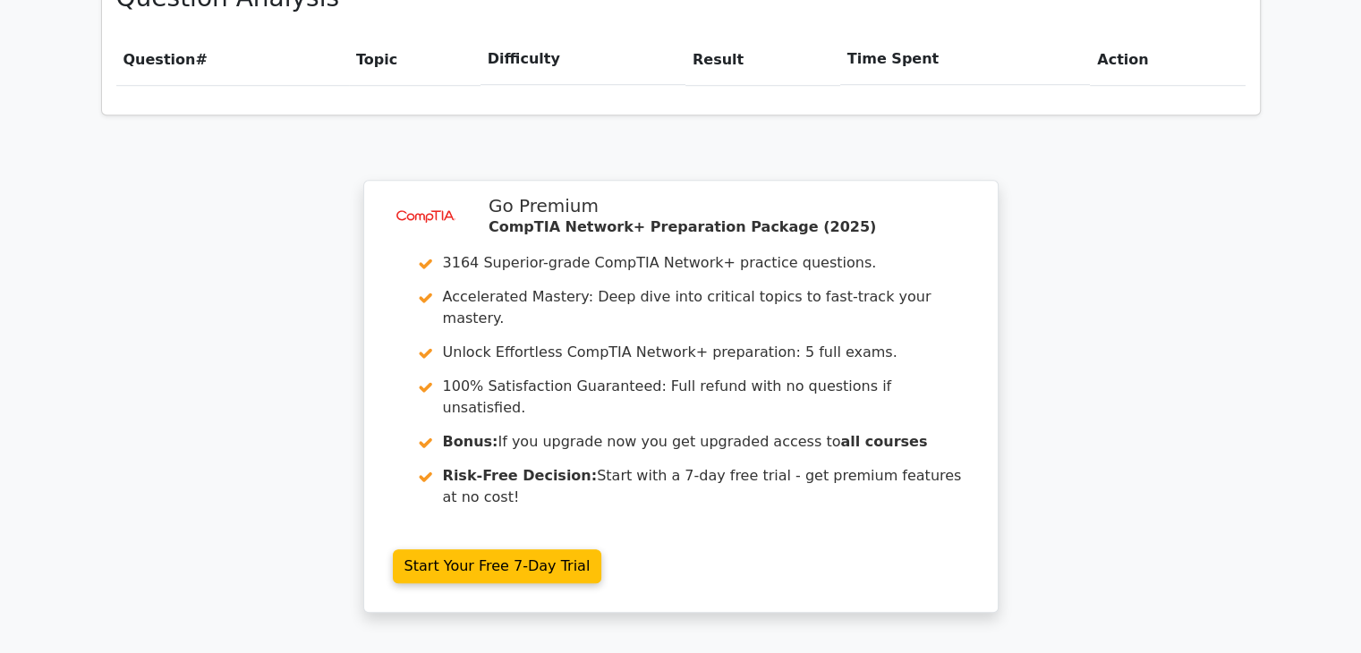
scroll to position [1289, 0]
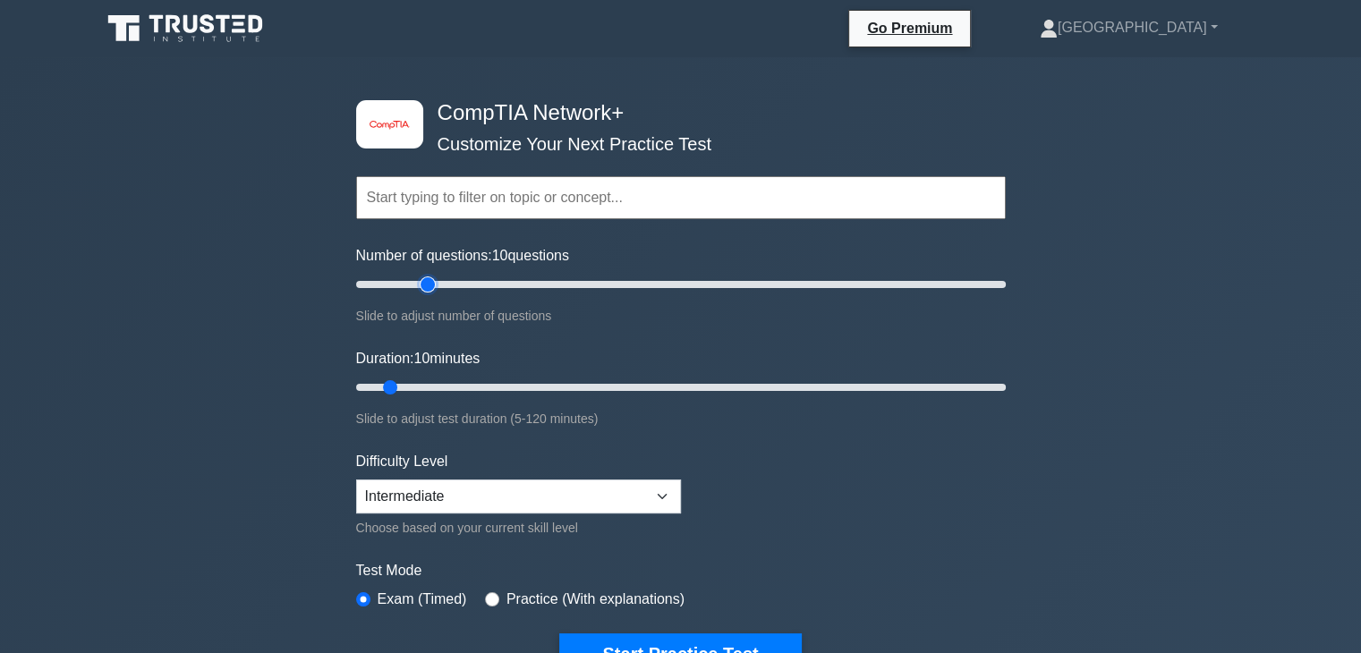
click at [432, 284] on input "Number of questions: 10 questions" at bounding box center [680, 284] width 649 height 21
click at [421, 311] on div "Slide to adjust number of questions" at bounding box center [680, 315] width 649 height 21
click at [426, 269] on div "Number of questions: 25 questions Slide to adjust number of questions" at bounding box center [680, 285] width 649 height 81
click at [436, 279] on input "Number of questions: 25 questions" at bounding box center [680, 284] width 649 height 21
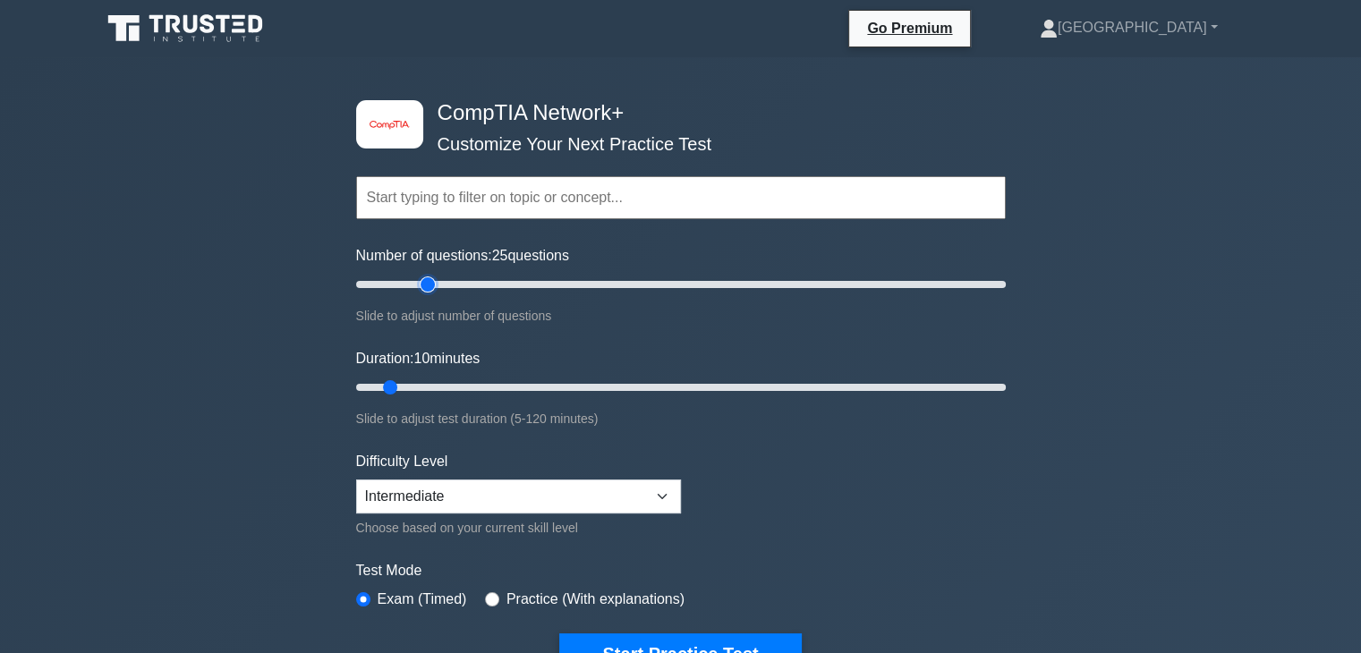
click at [429, 280] on input "Number of questions: 25 questions" at bounding box center [680, 284] width 649 height 21
click at [496, 279] on input "Number of questions: 25 questions" at bounding box center [680, 284] width 649 height 21
click at [497, 278] on input "Number of questions: 45 questions" at bounding box center [680, 284] width 649 height 21
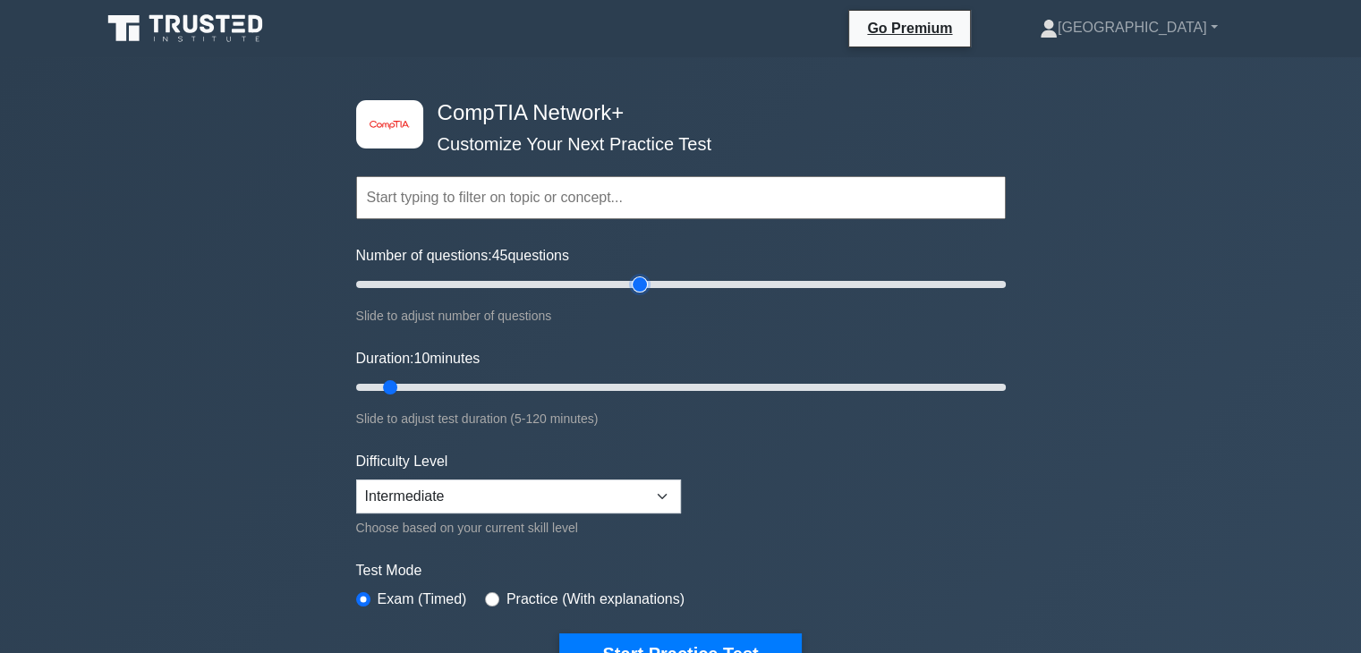
type input "90"
click at [640, 290] on input "Number of questions: 45 questions" at bounding box center [680, 284] width 649 height 21
click at [980, 382] on input "Duration: 10 minutes" at bounding box center [680, 387] width 649 height 21
type input "120"
click at [994, 386] on input "Duration: 120 minutes" at bounding box center [680, 387] width 649 height 21
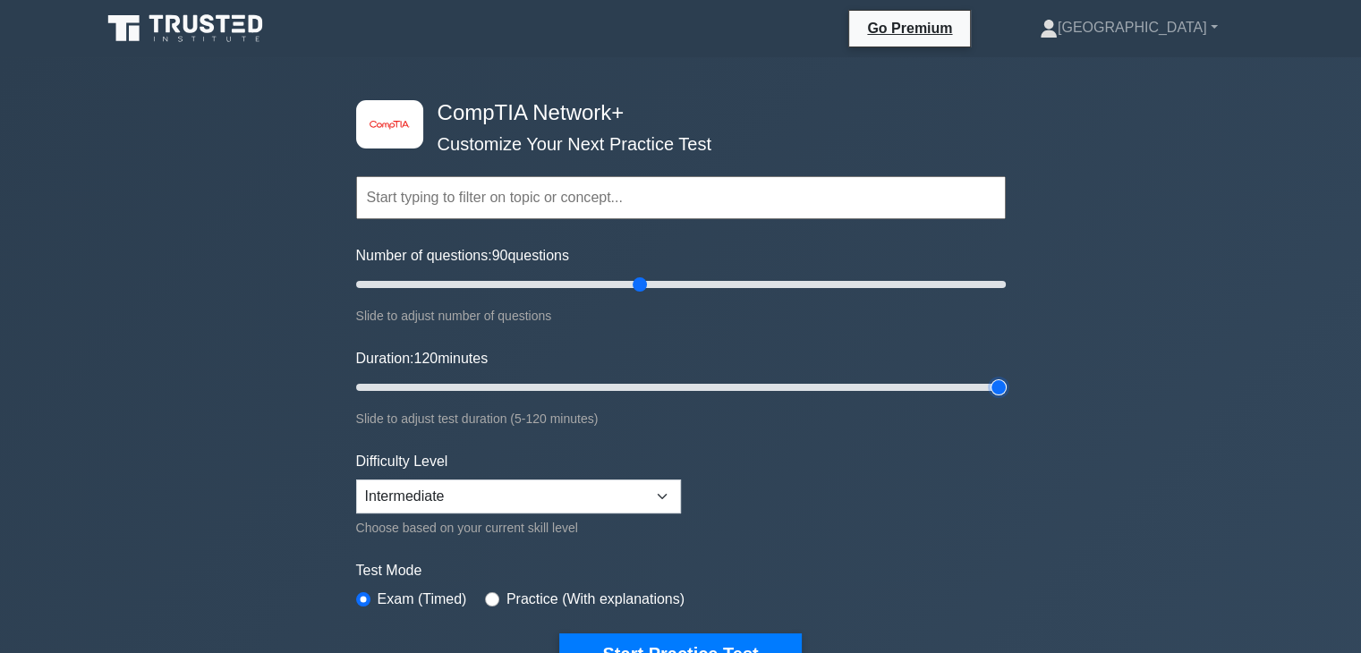
click at [994, 386] on input "Duration: 120 minutes" at bounding box center [680, 387] width 649 height 21
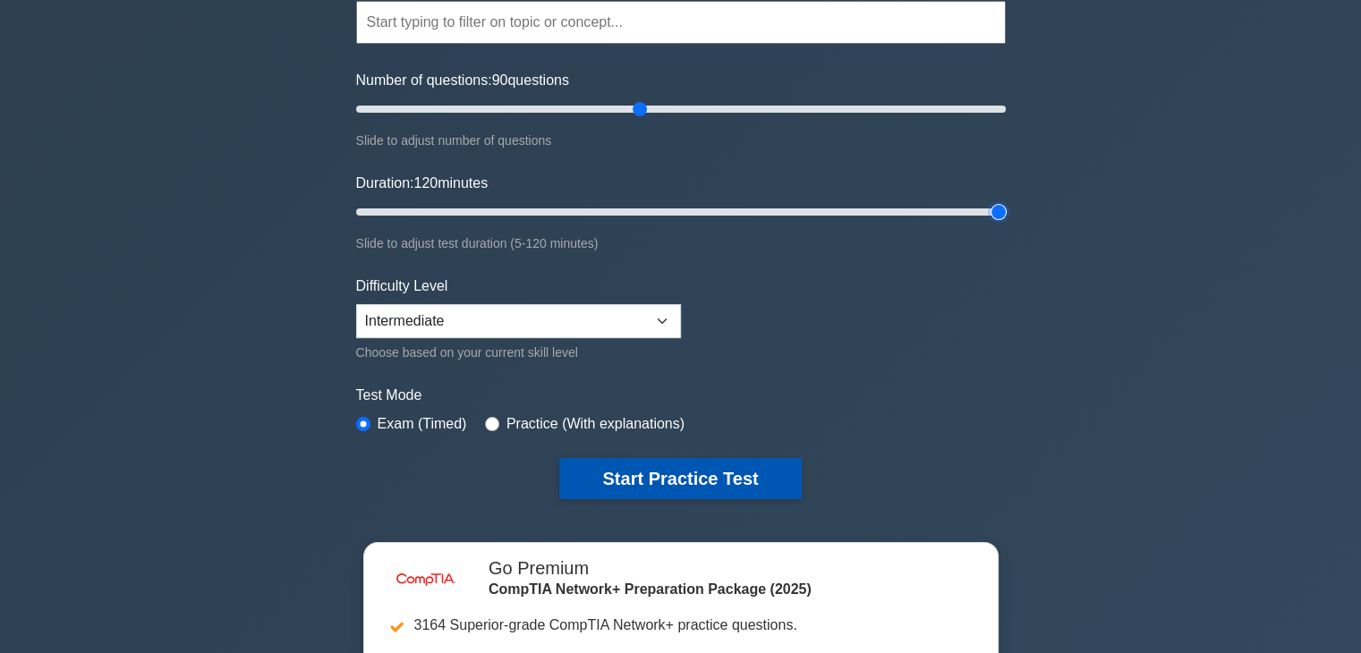
scroll to position [179, 0]
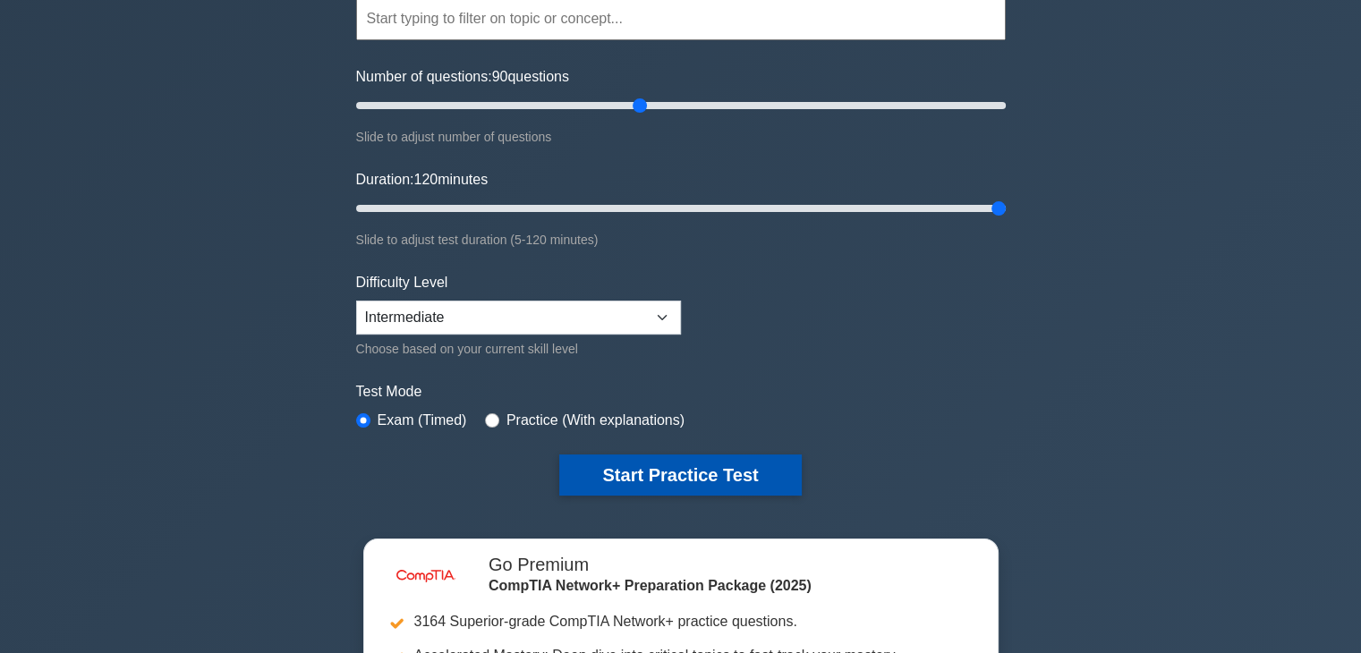
click at [700, 468] on button "Start Practice Test" at bounding box center [680, 474] width 242 height 41
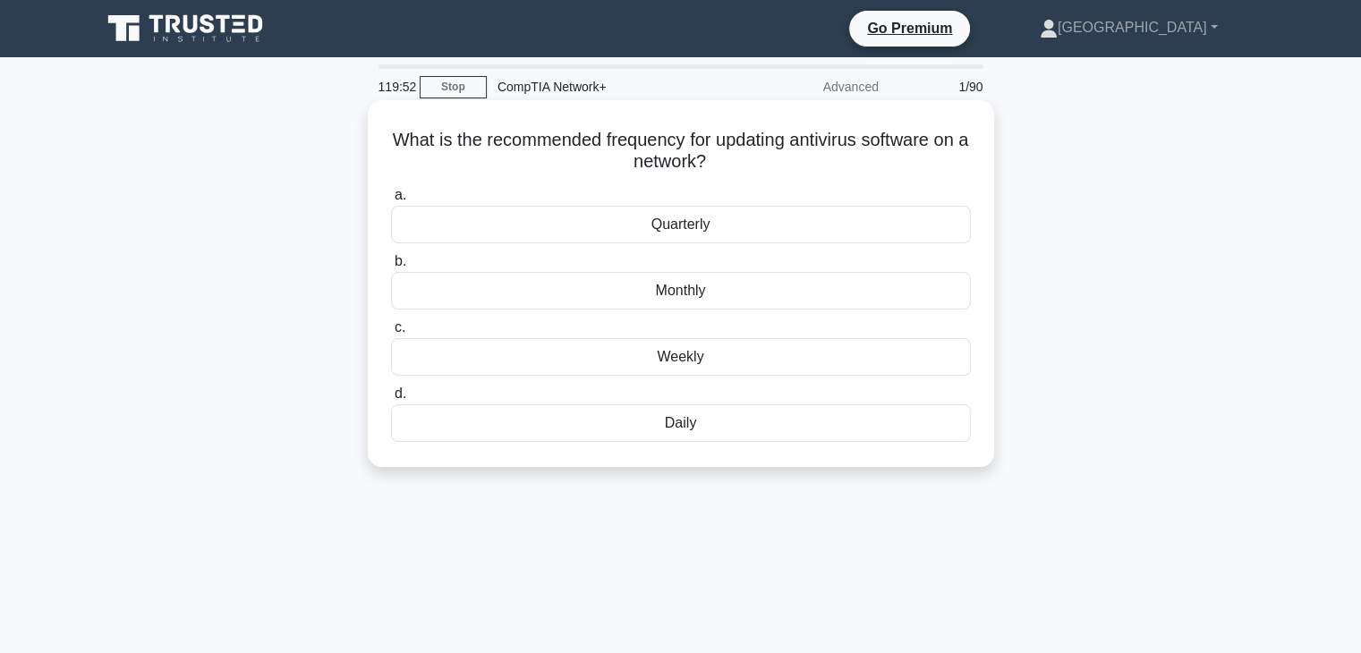
click at [666, 360] on div "Weekly" at bounding box center [681, 357] width 580 height 38
click at [391, 334] on input "c. Weekly" at bounding box center [391, 328] width 0 height 12
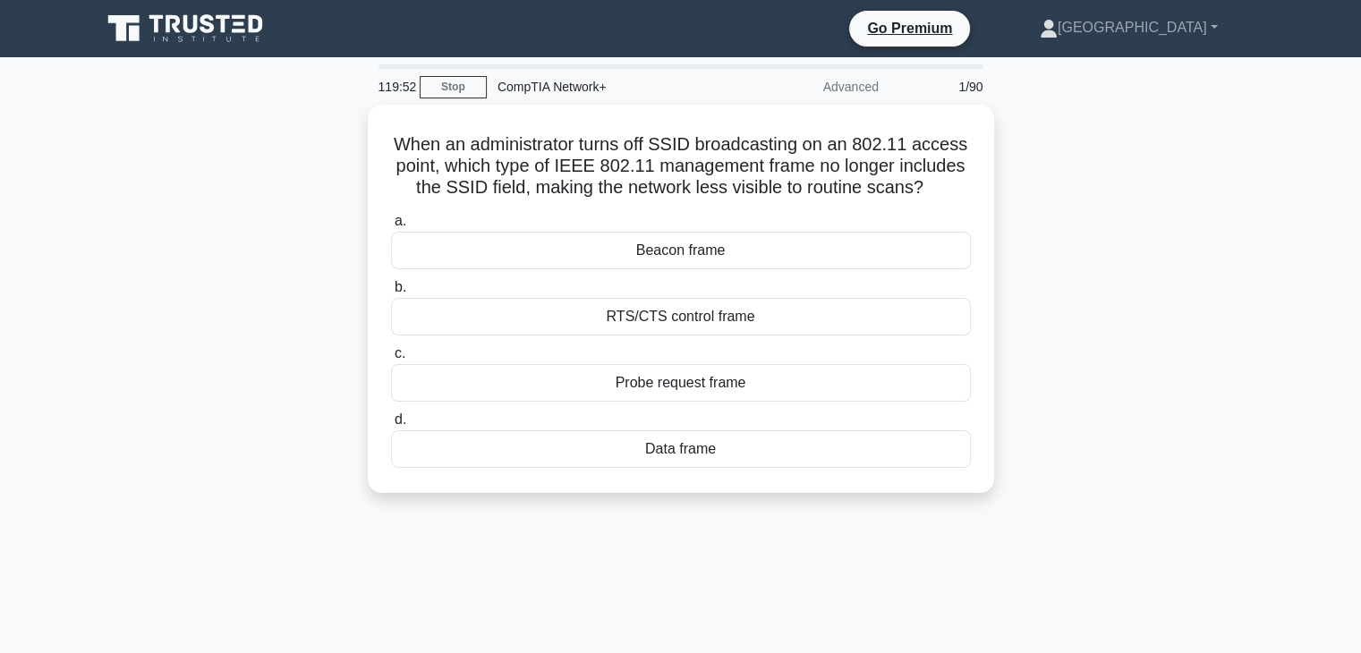
click at [666, 360] on label "c. Probe request frame" at bounding box center [681, 372] width 580 height 59
click at [391, 360] on input "c. Probe request frame" at bounding box center [391, 354] width 0 height 12
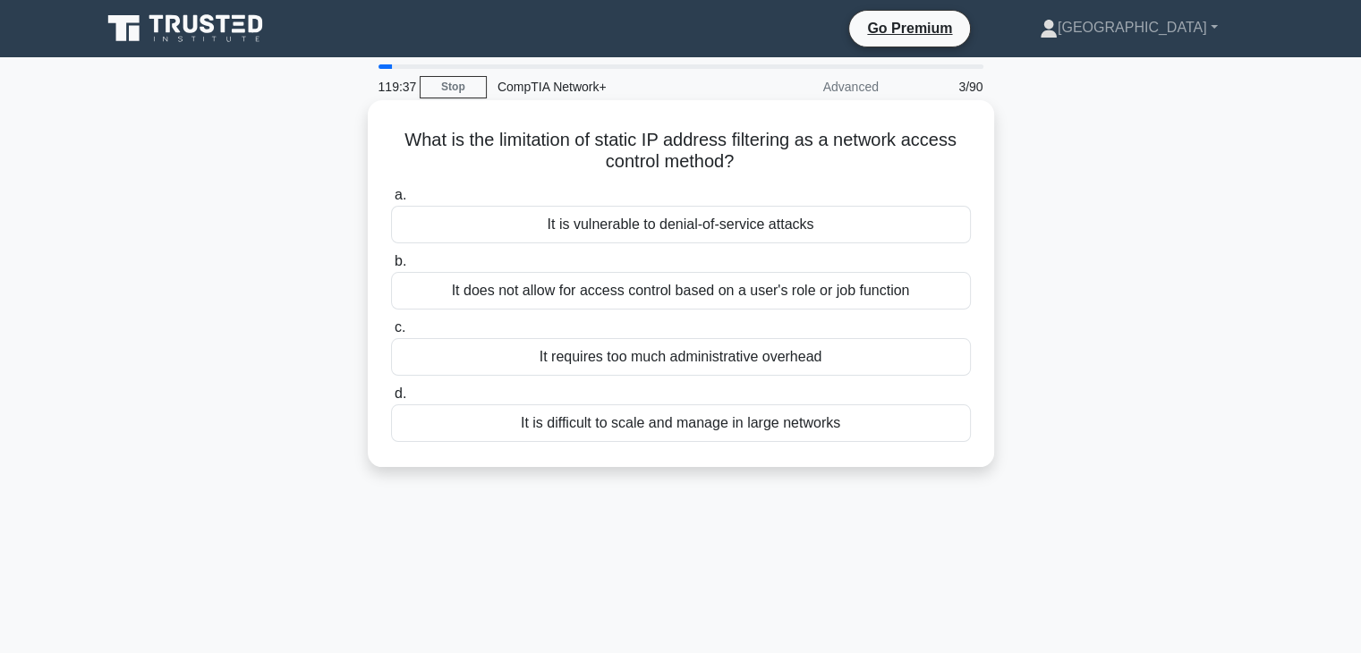
click at [604, 232] on div "It is vulnerable to denial-of-service attacks" at bounding box center [681, 225] width 580 height 38
click at [391, 201] on input "a. It is vulnerable to denial-of-service attacks" at bounding box center [391, 196] width 0 height 12
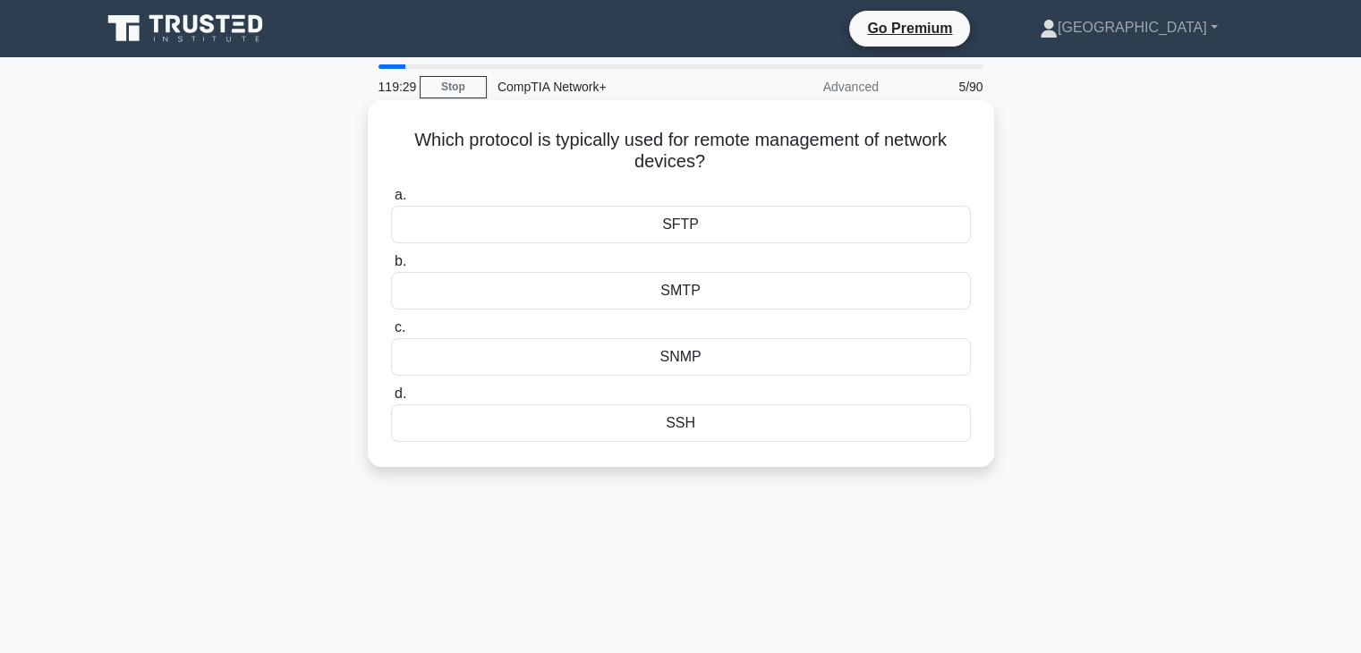
click at [667, 427] on div "SSH" at bounding box center [681, 423] width 580 height 38
click at [391, 400] on input "d. SSH" at bounding box center [391, 394] width 0 height 12
